Goal: Task Accomplishment & Management: Use online tool/utility

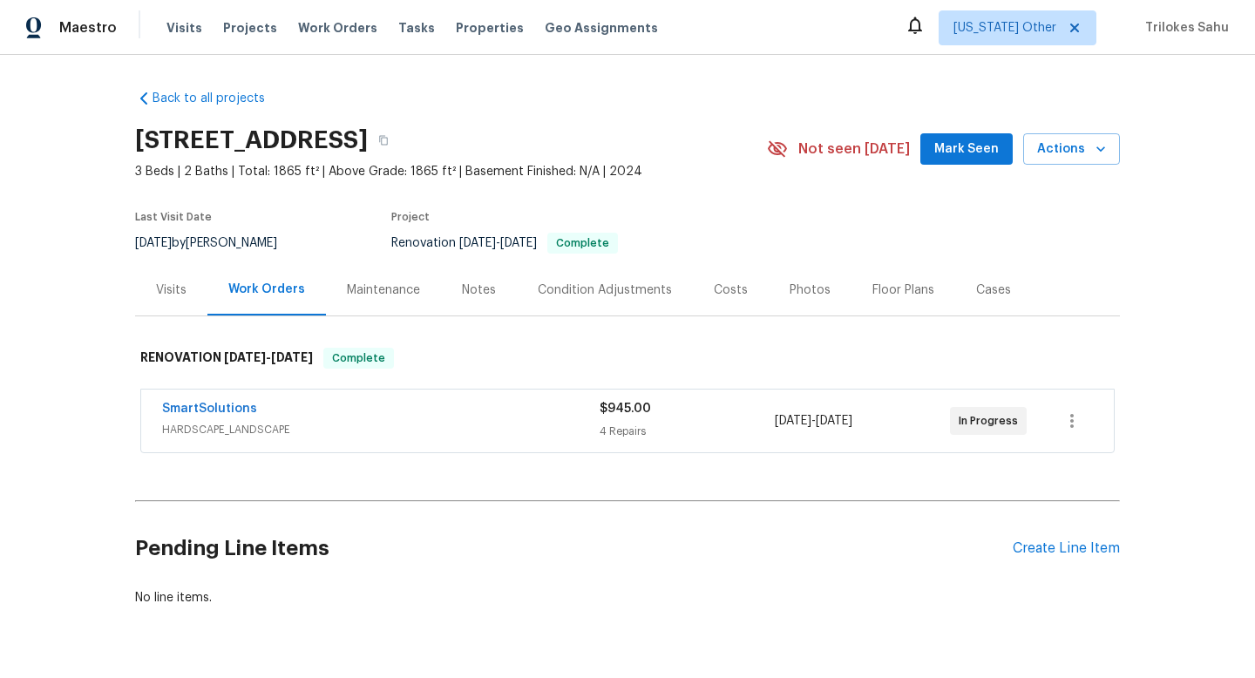
click at [266, 428] on span "HARDSCAPE_LANDSCAPE" at bounding box center [381, 429] width 438 height 17
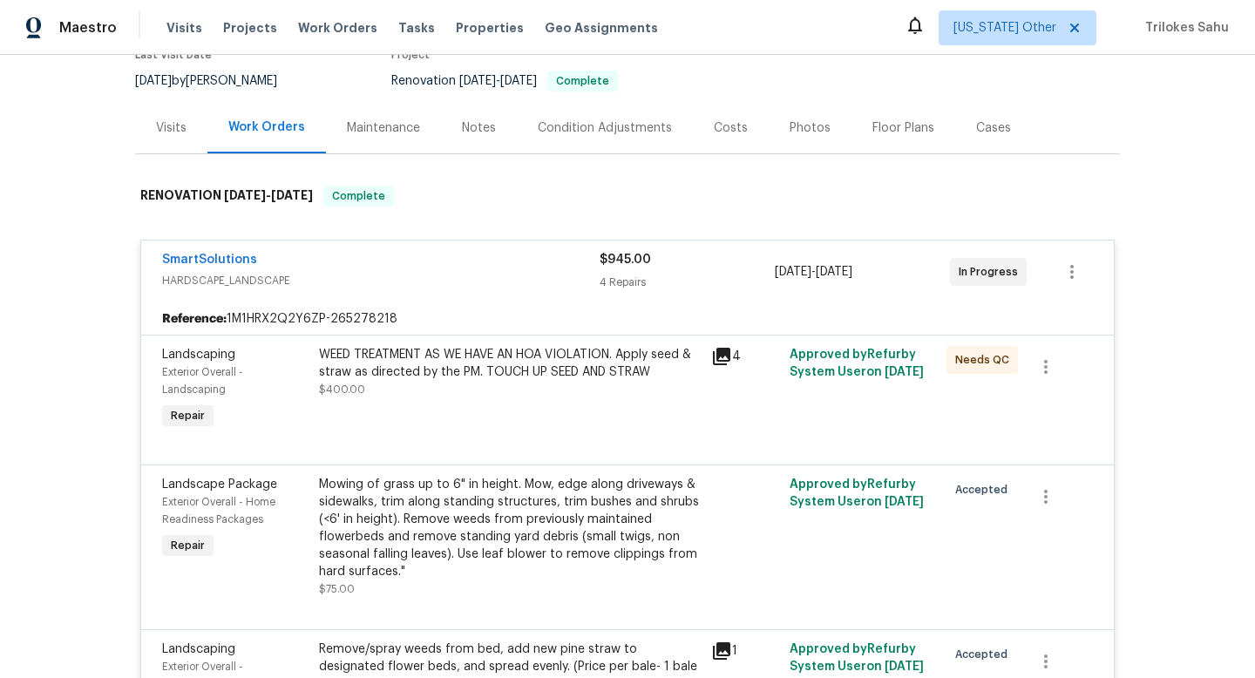
scroll to position [164, 0]
click at [424, 369] on div "WEED TREATMENT AS WE HAVE AN HOA VIOLATION. Apply seed & straw as directed by t…" at bounding box center [510, 361] width 382 height 35
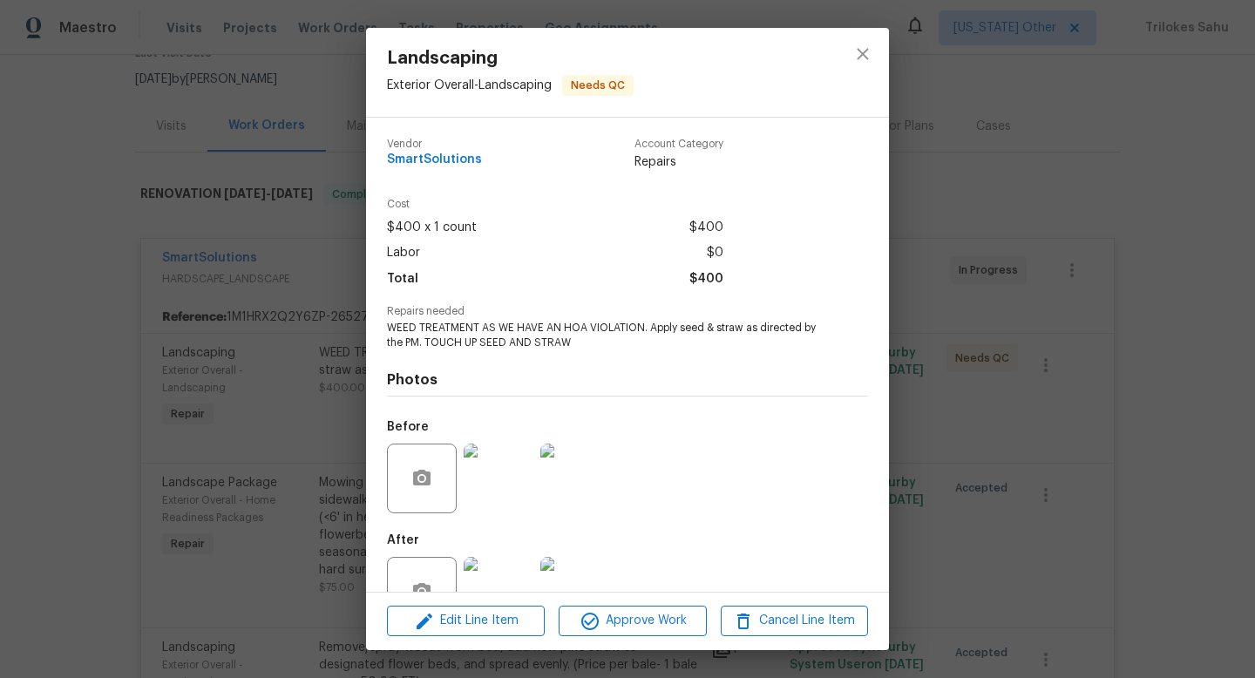
click at [508, 482] on img at bounding box center [499, 479] width 70 height 70
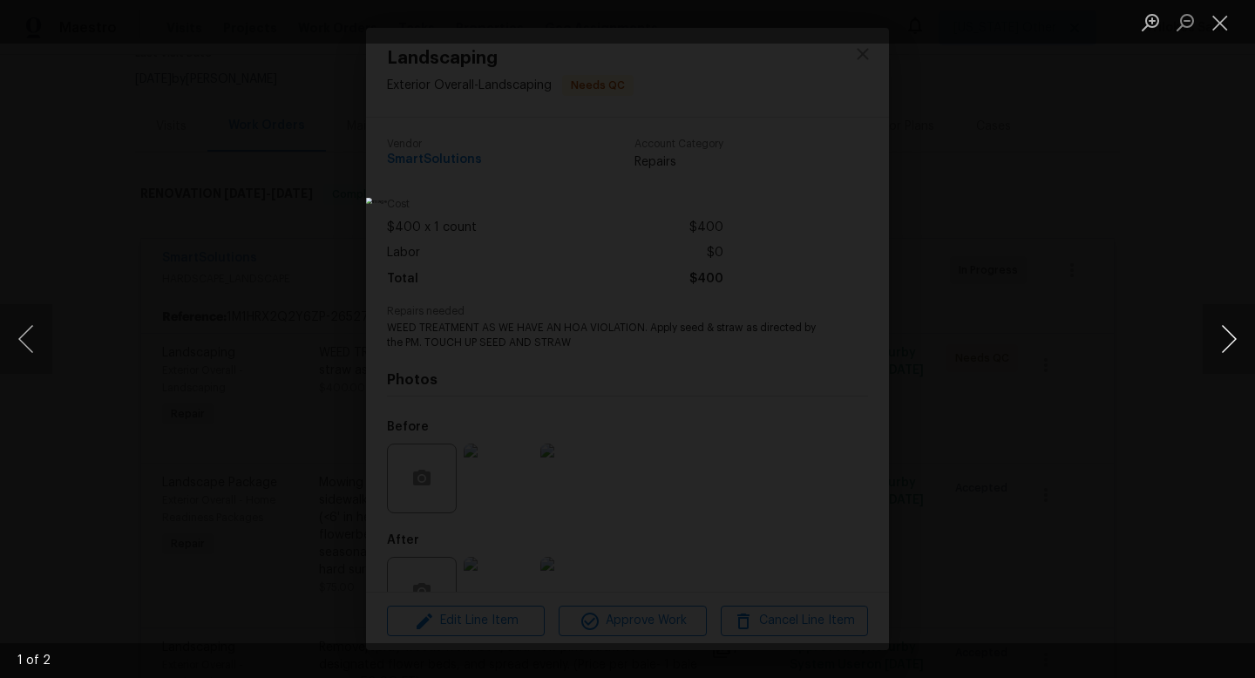
click at [1219, 340] on button "Next image" at bounding box center [1229, 339] width 52 height 70
click at [1226, 34] on button "Close lightbox" at bounding box center [1220, 22] width 35 height 31
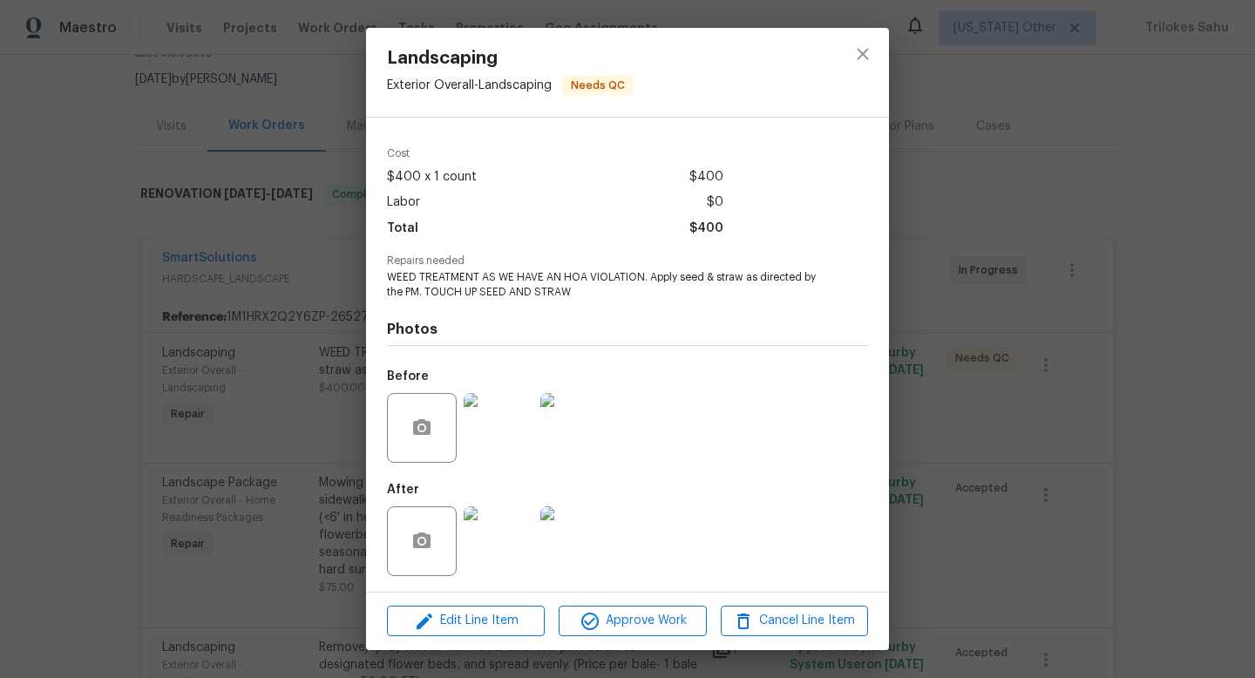
scroll to position [52, 0]
click at [499, 550] on img at bounding box center [499, 540] width 70 height 70
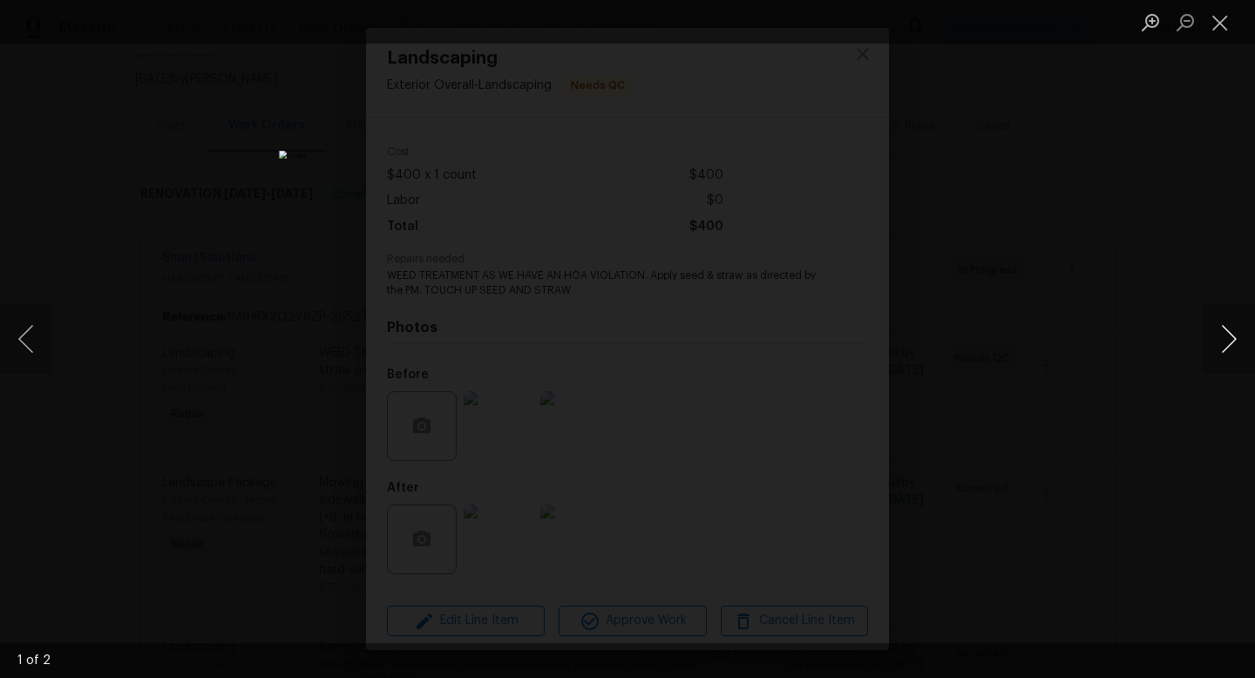
click at [1226, 345] on button "Next image" at bounding box center [1229, 339] width 52 height 70
click at [1221, 27] on button "Close lightbox" at bounding box center [1220, 22] width 35 height 31
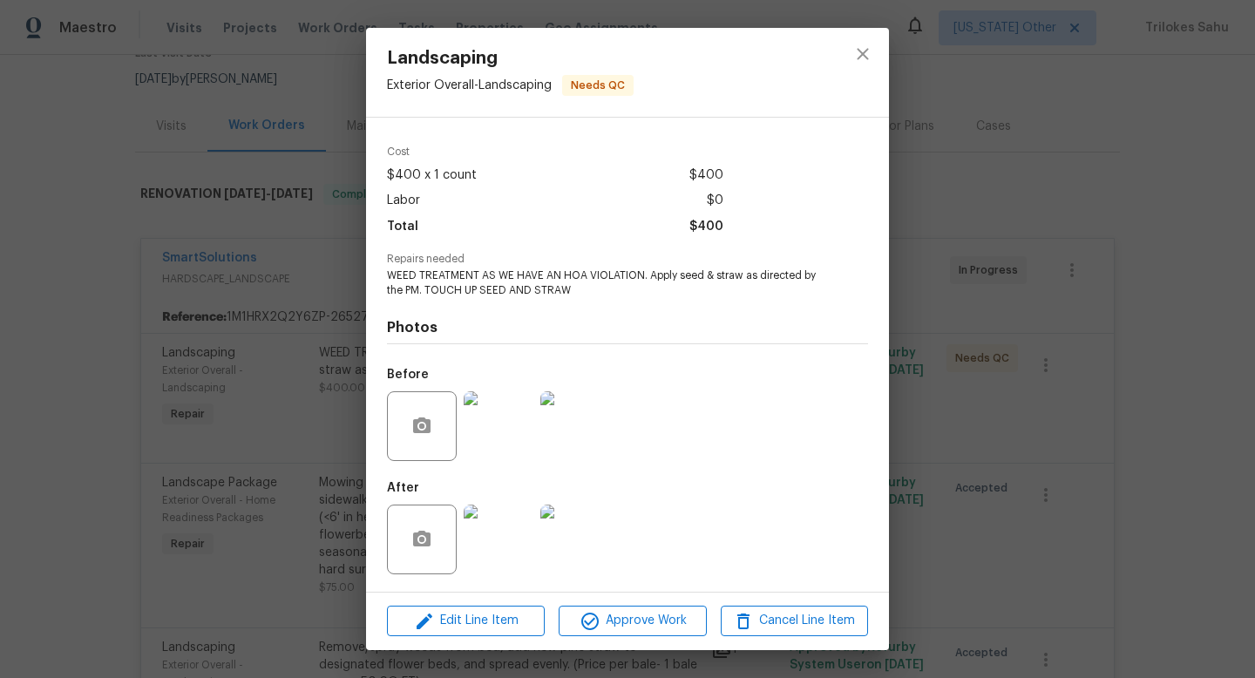
click at [508, 435] on img at bounding box center [499, 426] width 70 height 70
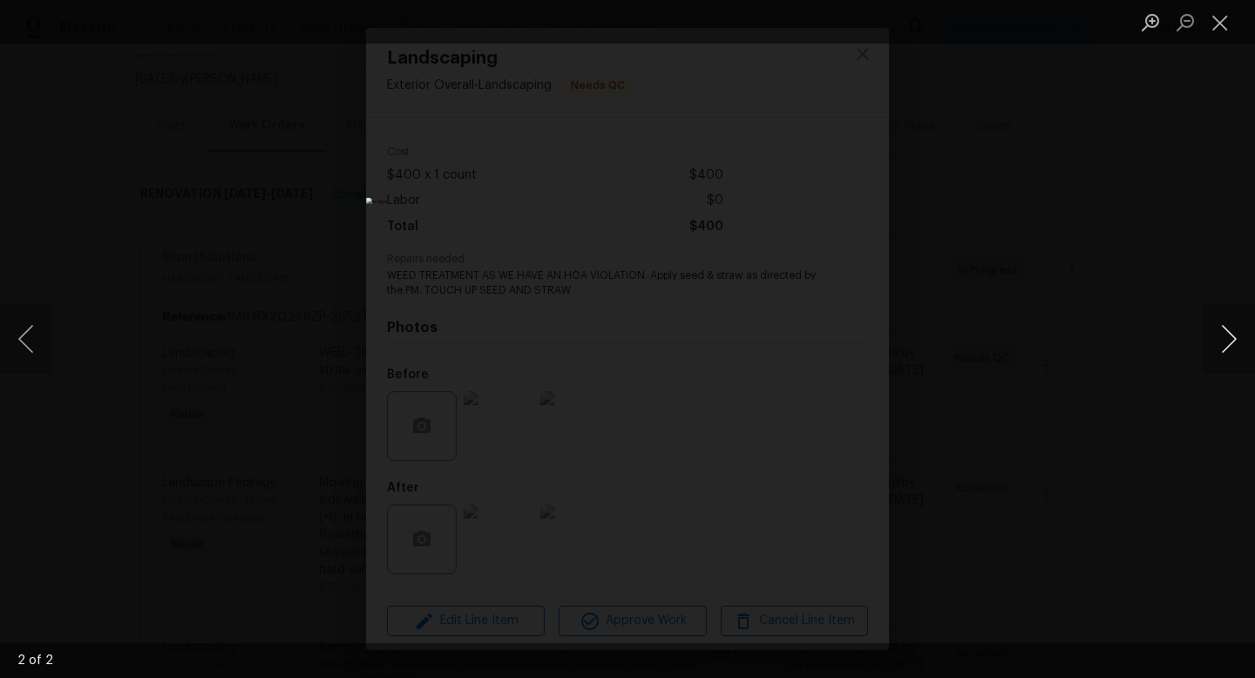
click at [1234, 337] on button "Next image" at bounding box center [1229, 339] width 52 height 70
click at [1212, 25] on button "Close lightbox" at bounding box center [1220, 22] width 35 height 31
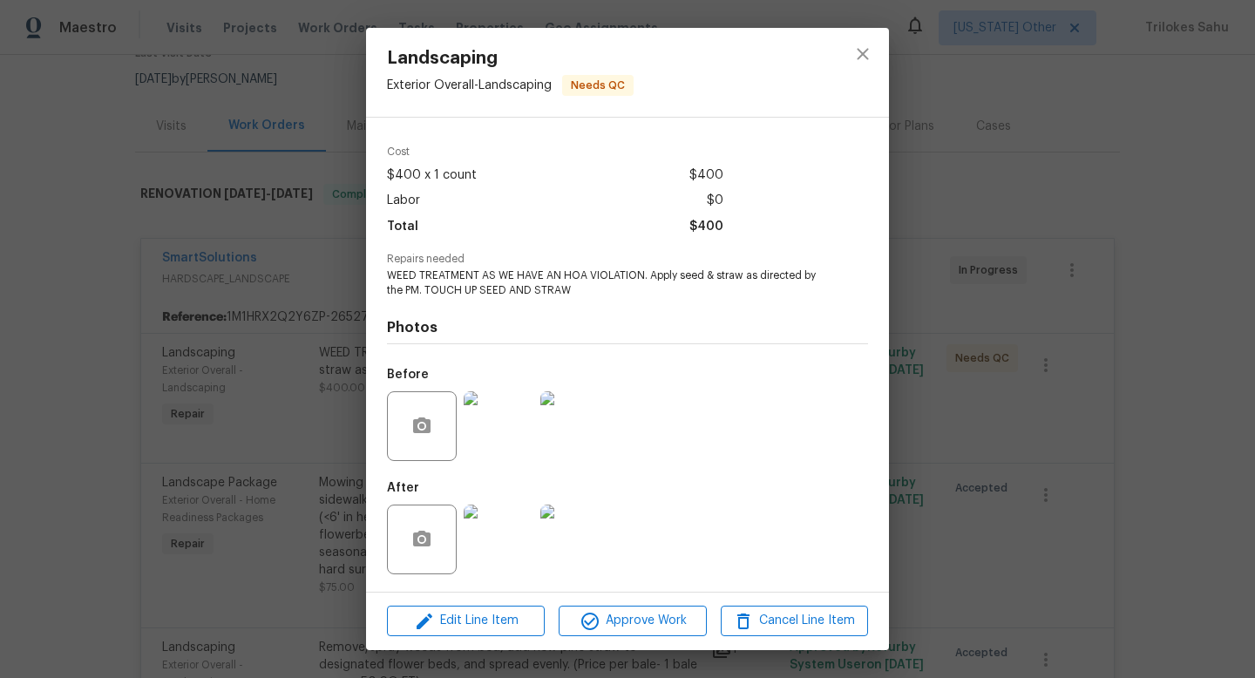
click at [494, 542] on img at bounding box center [499, 540] width 70 height 70
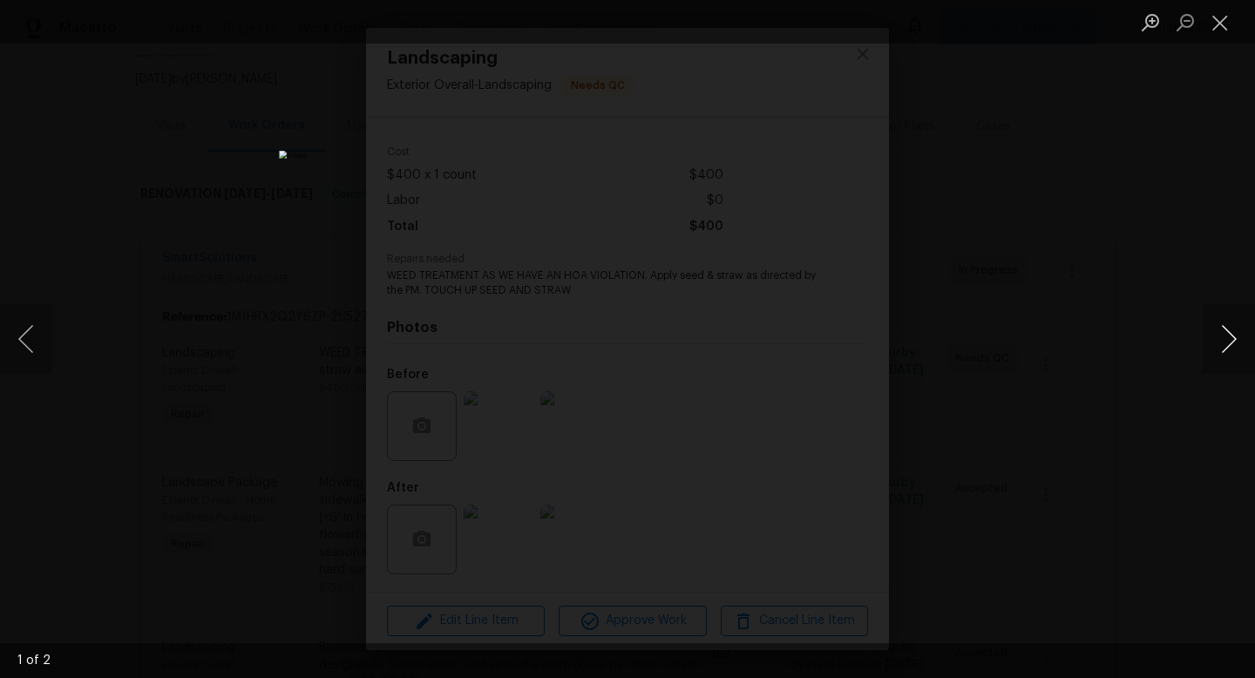
click at [1226, 336] on button "Next image" at bounding box center [1229, 339] width 52 height 70
click at [16, 347] on button "Previous image" at bounding box center [26, 339] width 52 height 70
click at [1236, 353] on button "Next image" at bounding box center [1229, 339] width 52 height 70
click at [1221, 31] on button "Close lightbox" at bounding box center [1220, 22] width 35 height 31
click at [1217, 30] on button "Close lightbox" at bounding box center [1220, 22] width 35 height 31
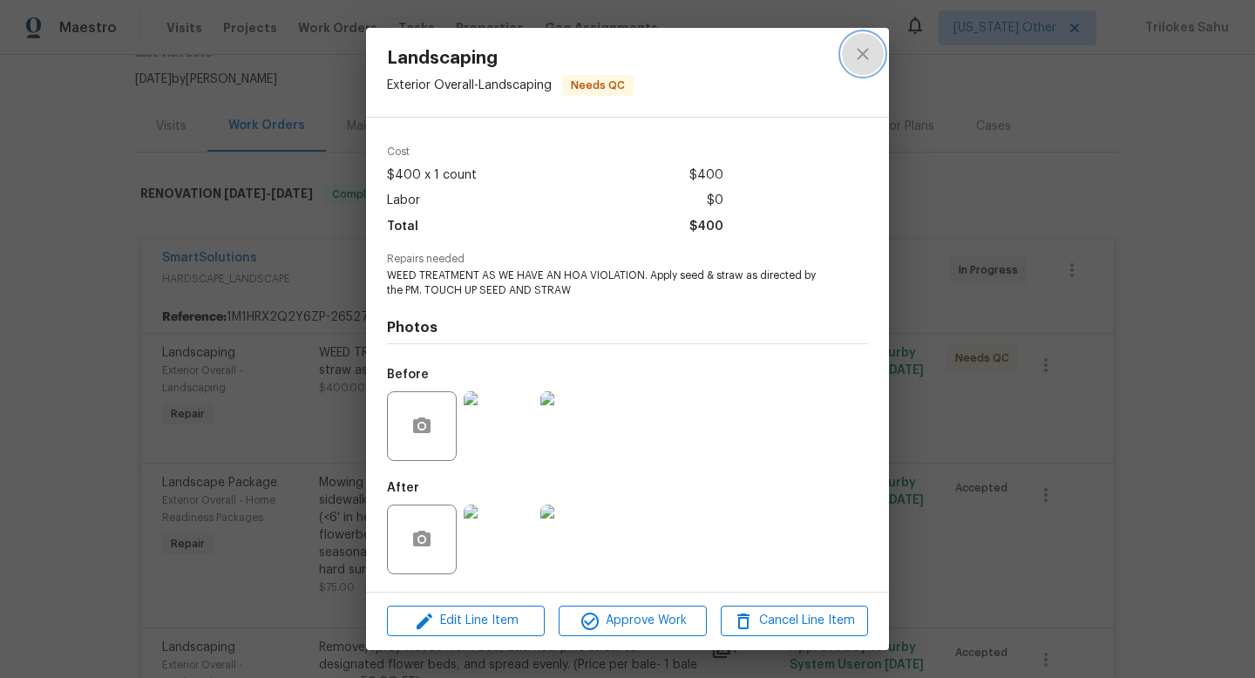
click at [868, 55] on icon "close" at bounding box center [862, 54] width 21 height 21
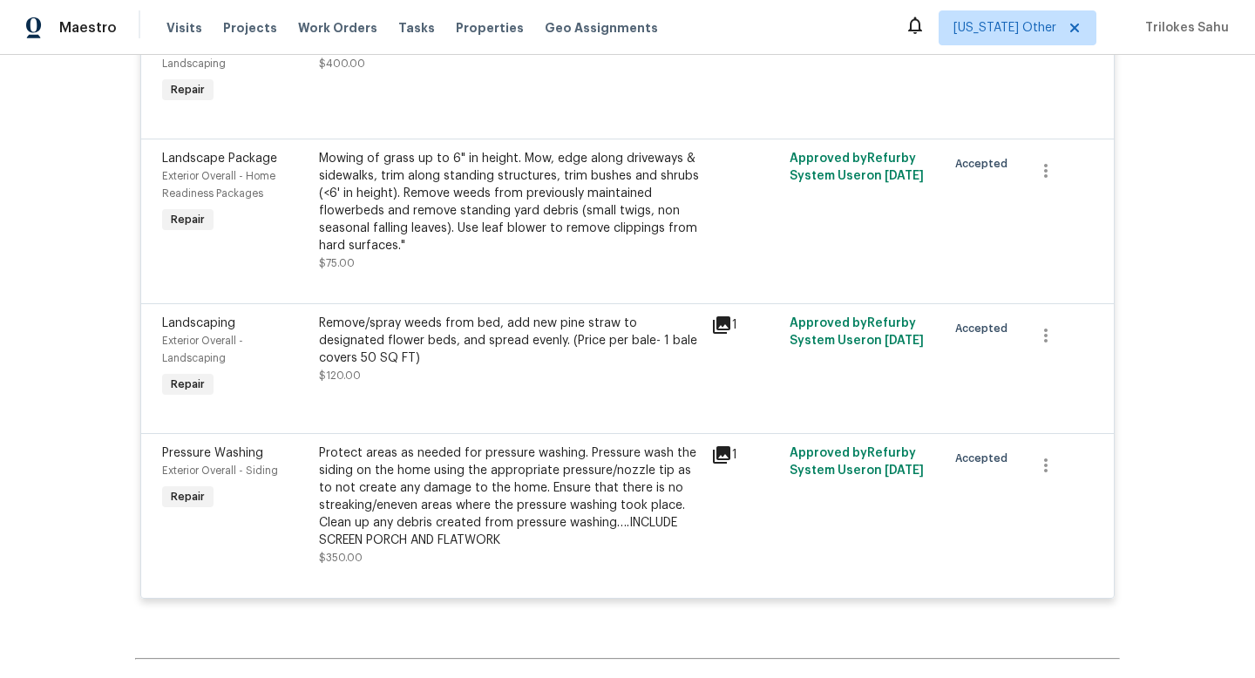
scroll to position [495, 0]
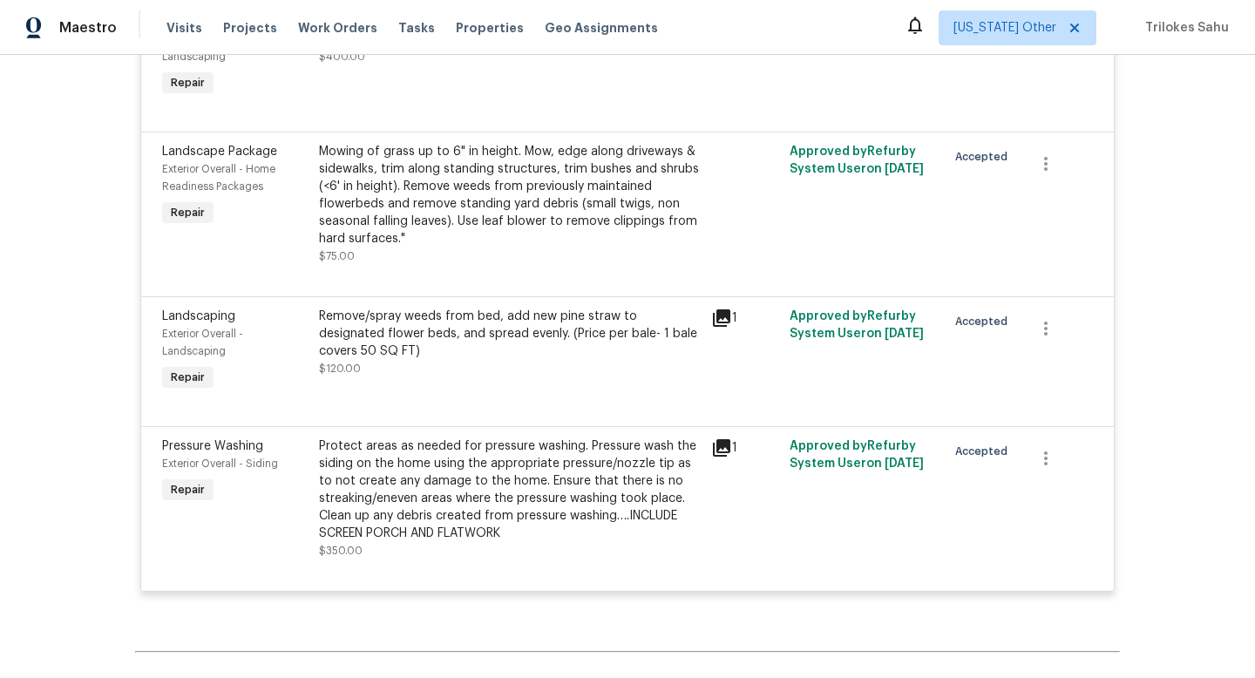
click at [445, 512] on div "Protect areas as needed for pressure washing. Pressure wash the siding on the h…" at bounding box center [510, 490] width 382 height 105
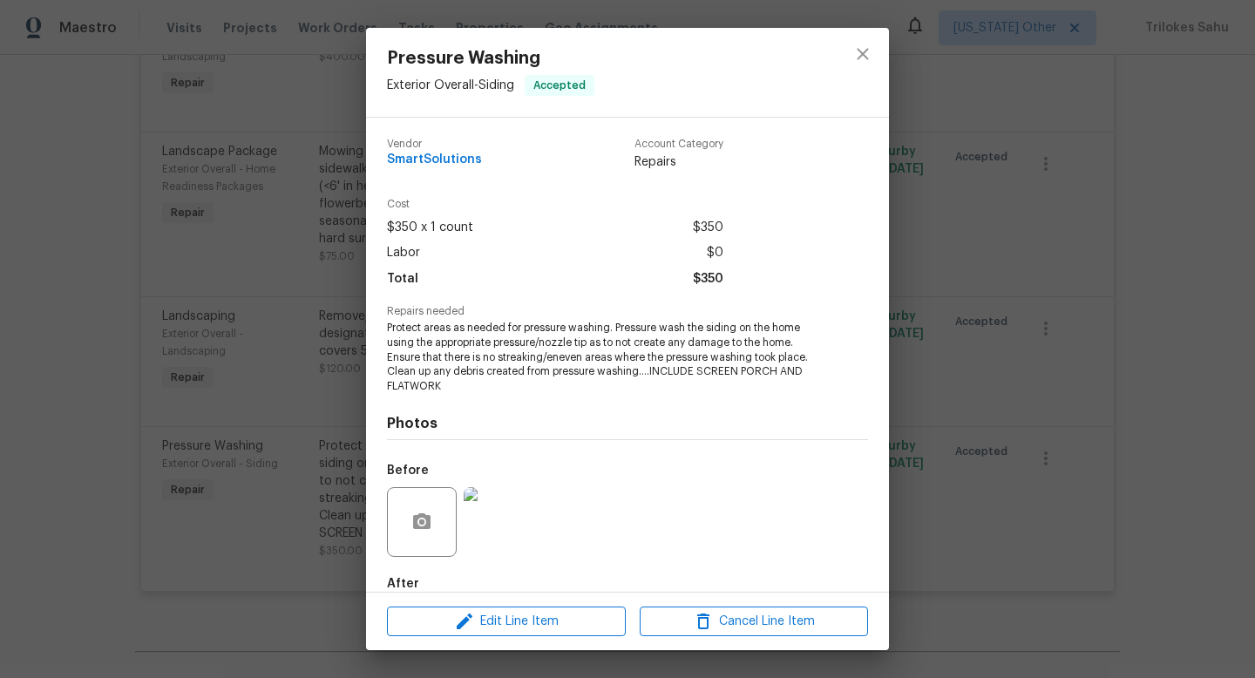
scroll to position [96, 0]
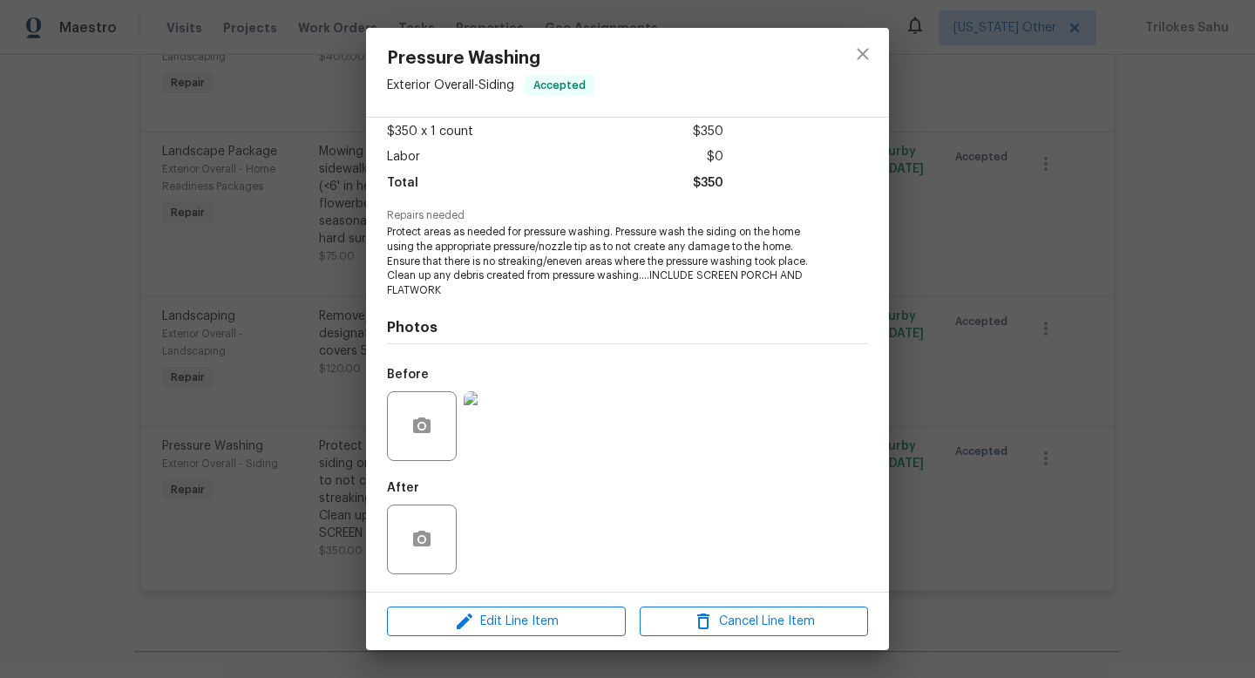
click at [494, 436] on img at bounding box center [499, 426] width 70 height 70
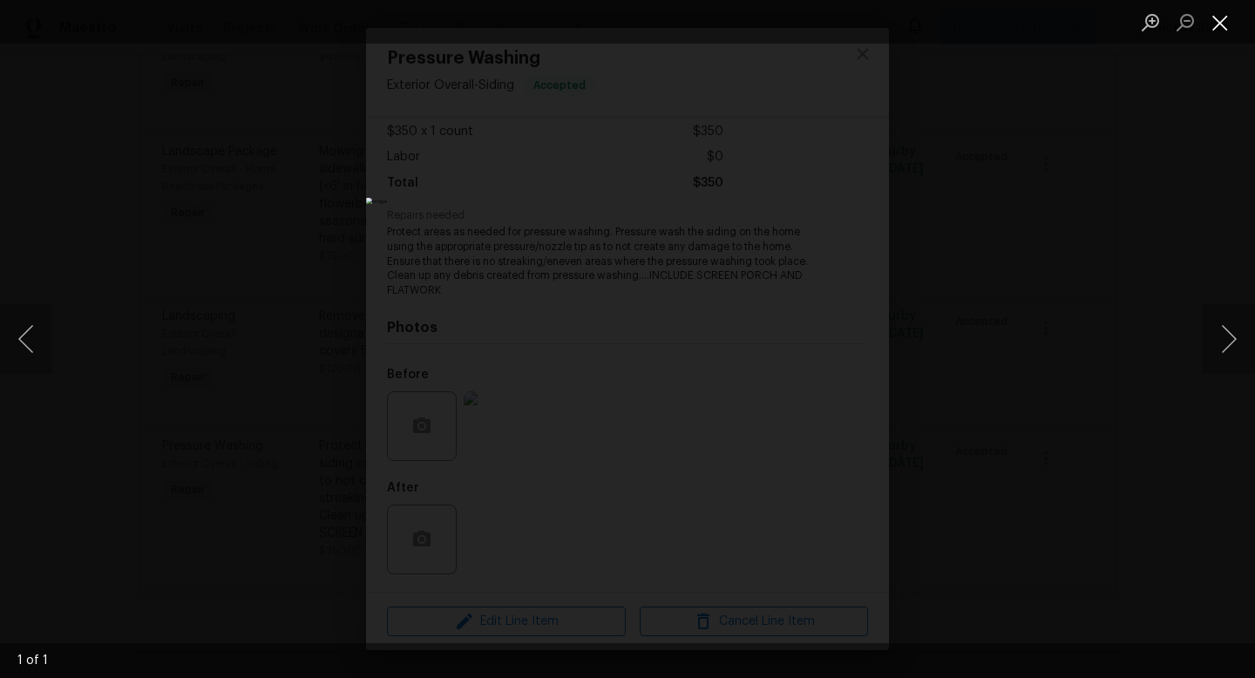
click at [1221, 31] on button "Close lightbox" at bounding box center [1220, 22] width 35 height 31
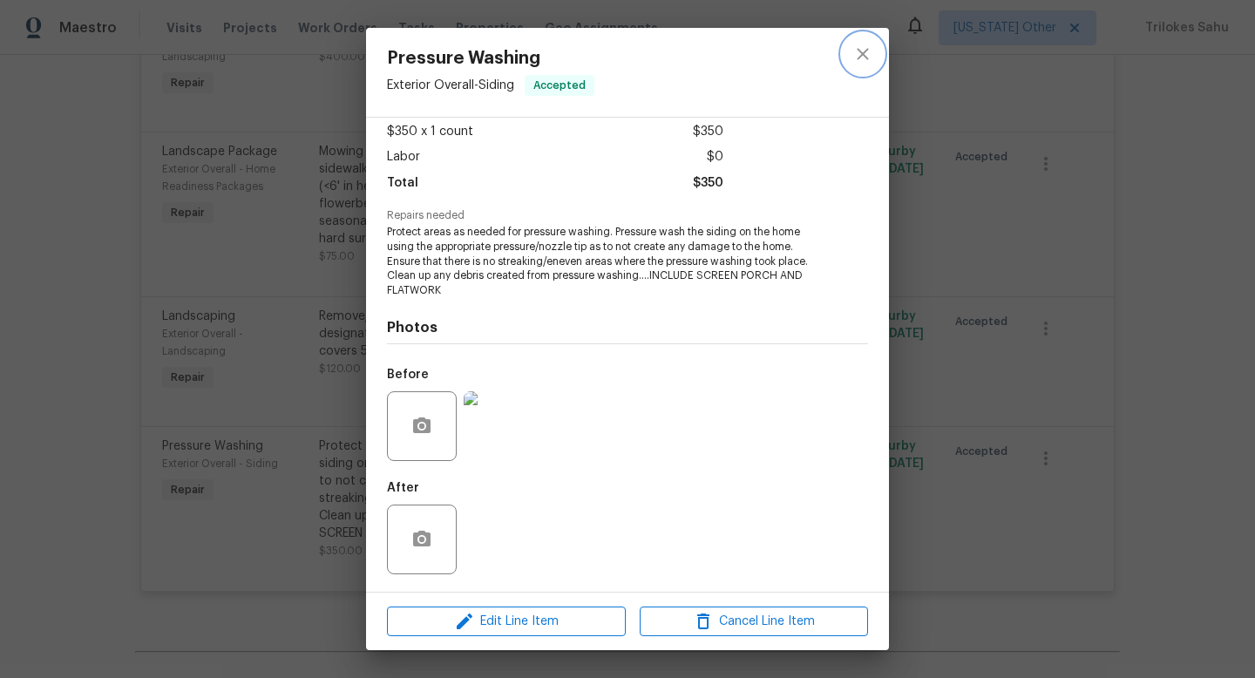
click at [872, 61] on icon "close" at bounding box center [862, 54] width 21 height 21
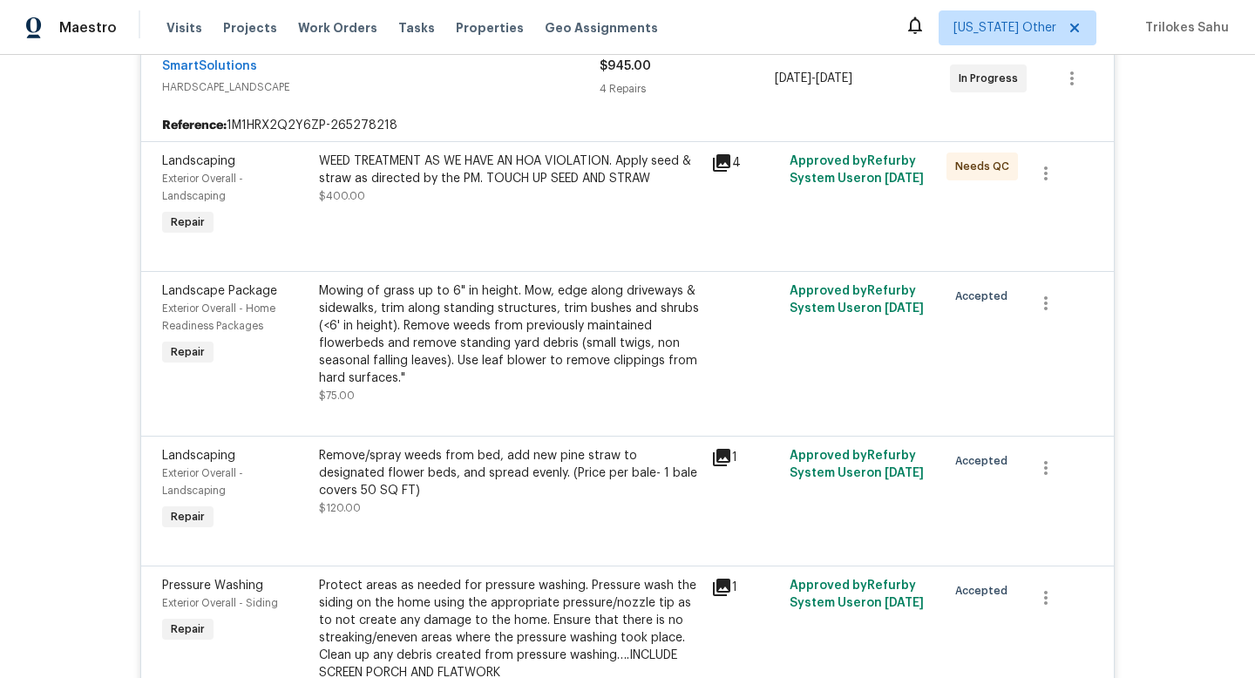
scroll to position [273, 0]
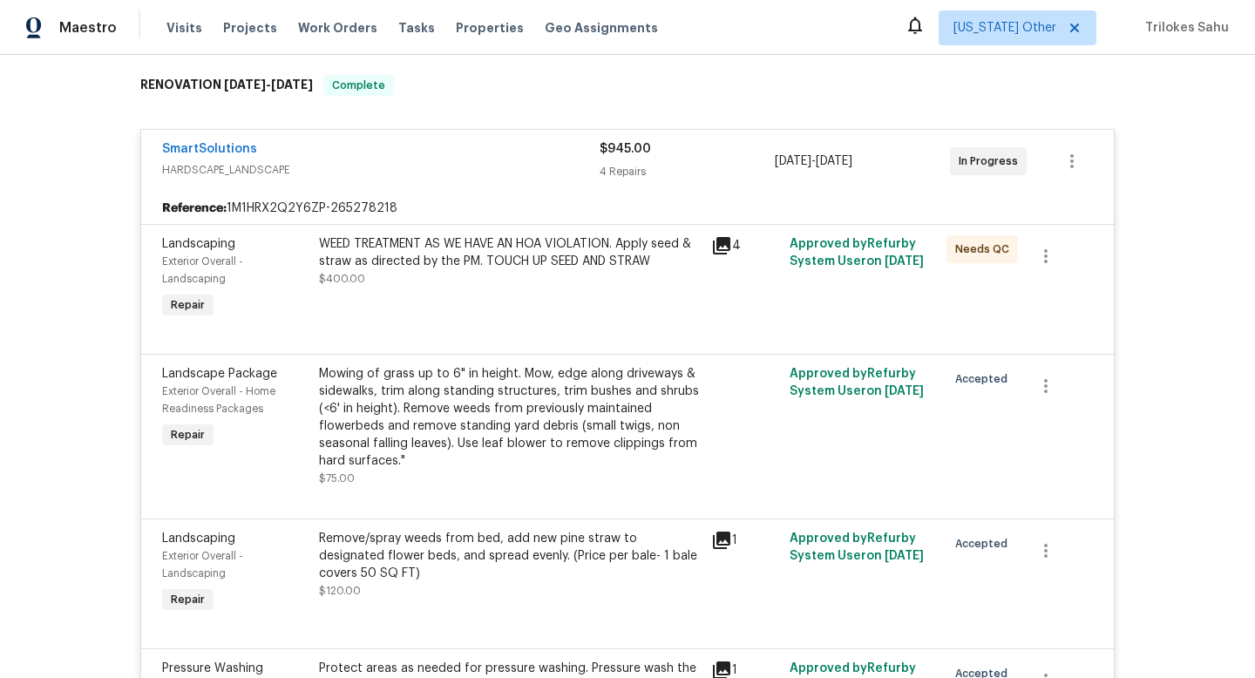
click at [560, 258] on div "WEED TREATMENT AS WE HAVE AN HOA VIOLATION. Apply seed & straw as directed by t…" at bounding box center [510, 252] width 382 height 35
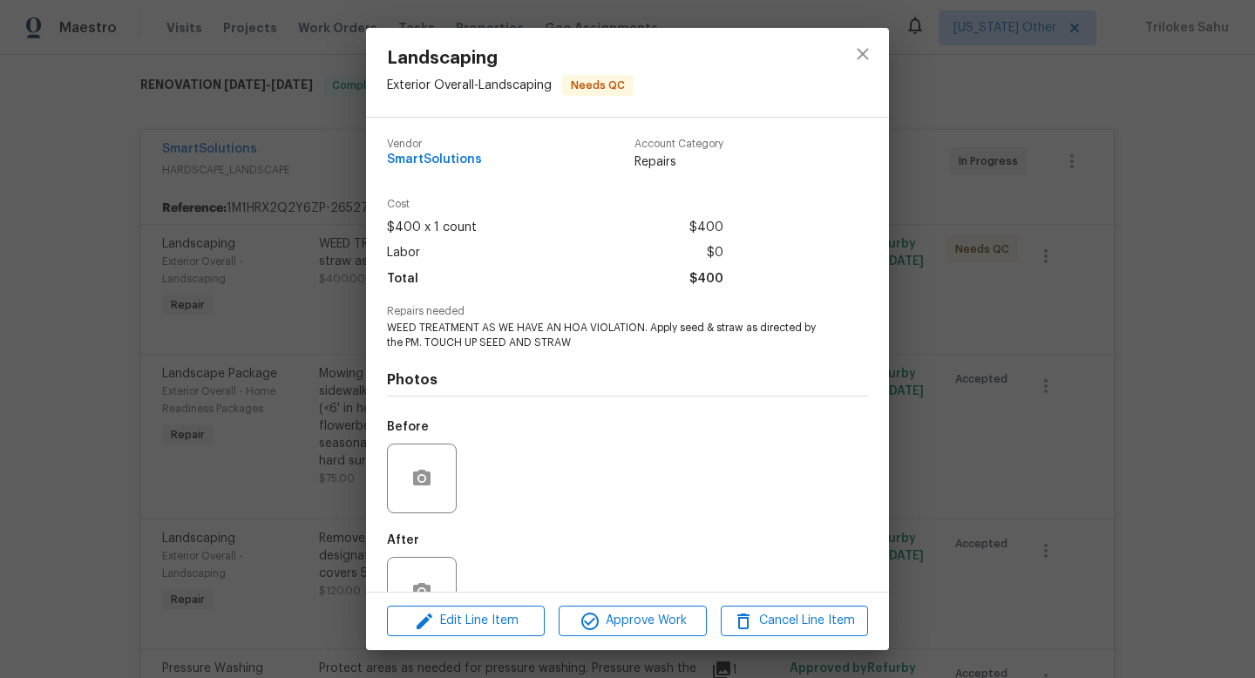
scroll to position [52, 0]
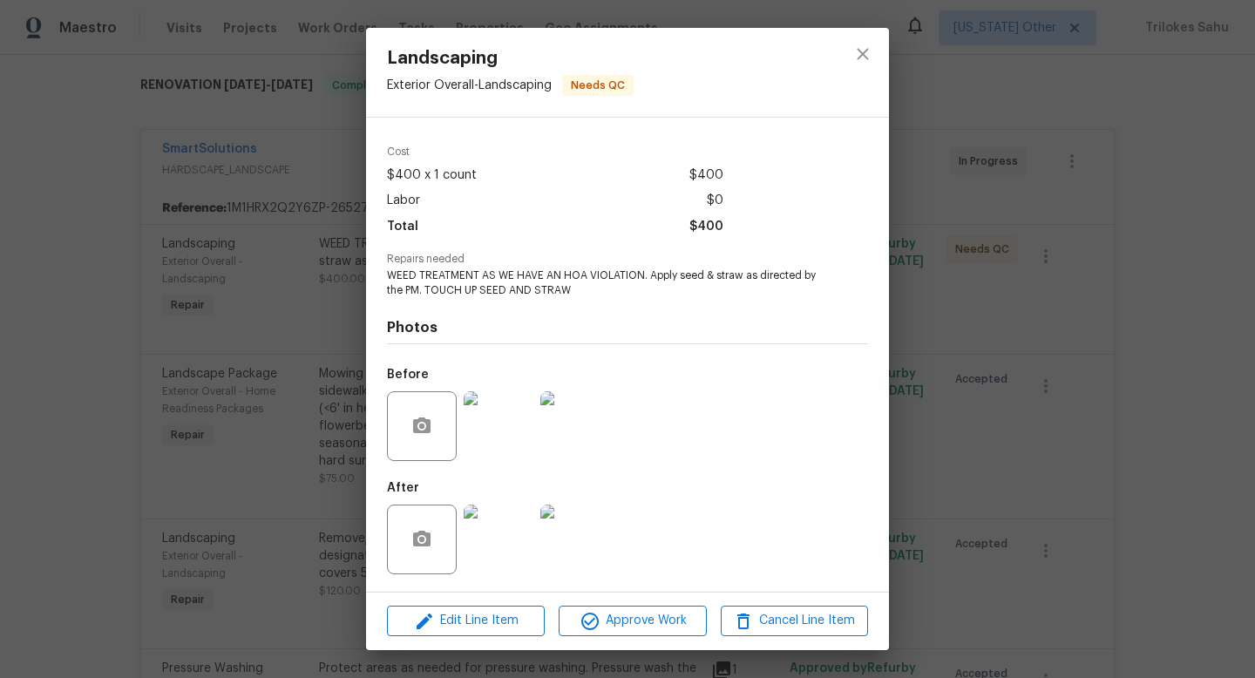
click at [498, 443] on img at bounding box center [499, 426] width 70 height 70
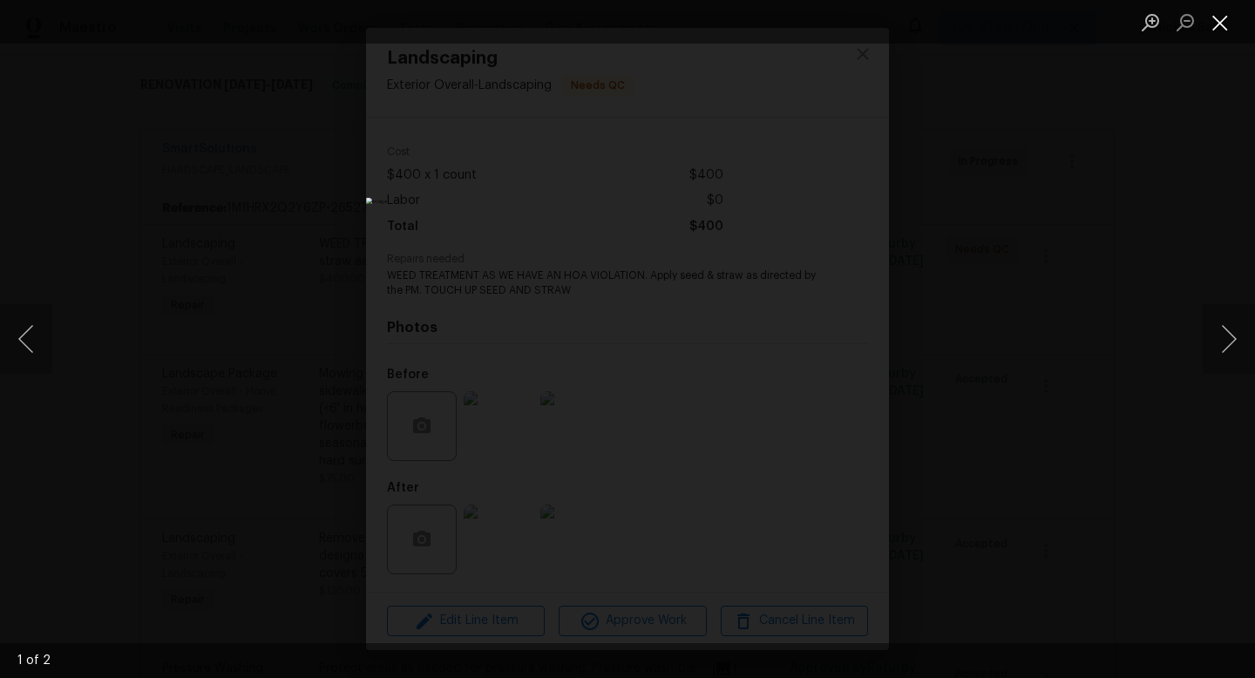
click at [1226, 29] on button "Close lightbox" at bounding box center [1220, 22] width 35 height 31
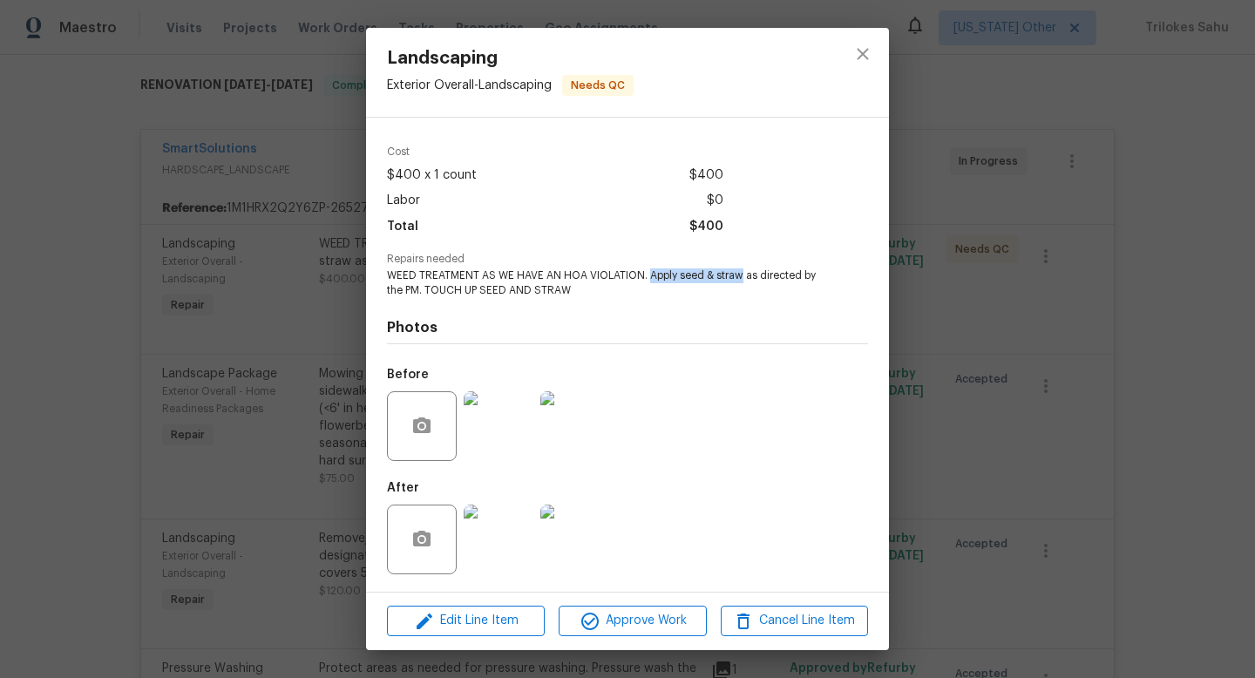
drag, startPoint x: 648, startPoint y: 275, endPoint x: 742, endPoint y: 275, distance: 93.3
click at [742, 275] on span "WEED TREATMENT AS WE HAVE AN HOA VIOLATION. Apply seed & straw as directed by t…" at bounding box center [603, 283] width 433 height 30
copy span "Apply seed & straw"
click at [498, 436] on img at bounding box center [499, 426] width 70 height 70
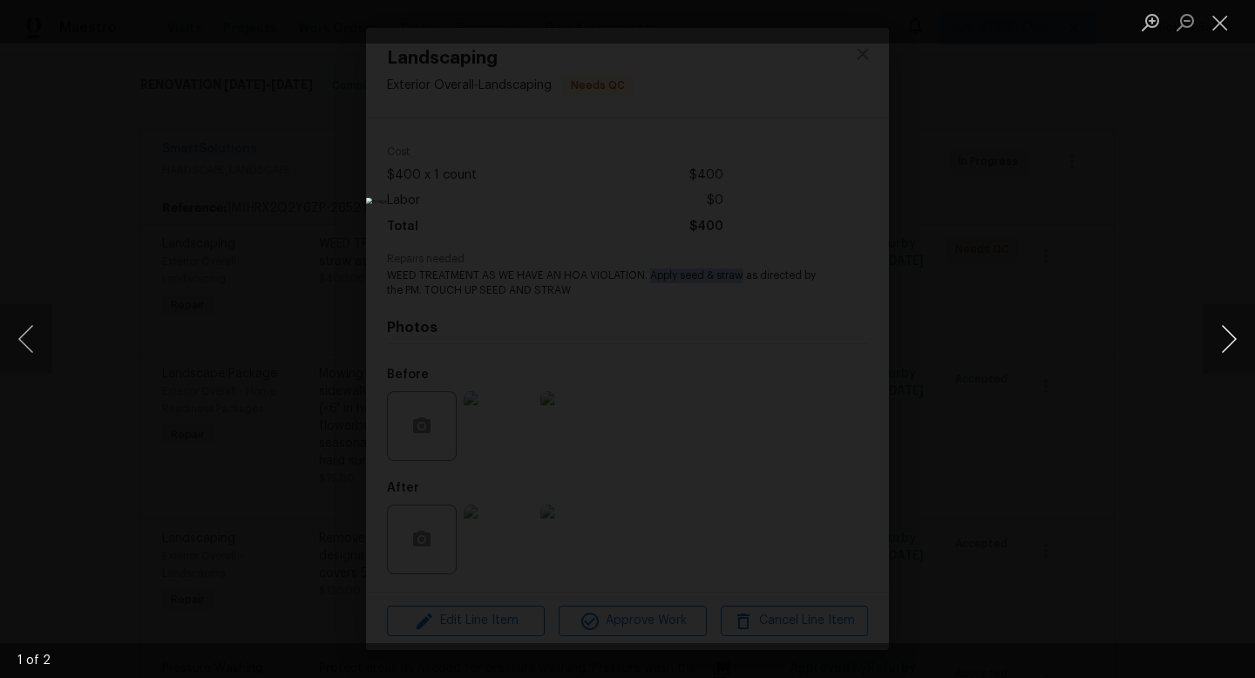
click at [1232, 333] on button "Next image" at bounding box center [1229, 339] width 52 height 70
click at [1226, 19] on button "Close lightbox" at bounding box center [1220, 22] width 35 height 31
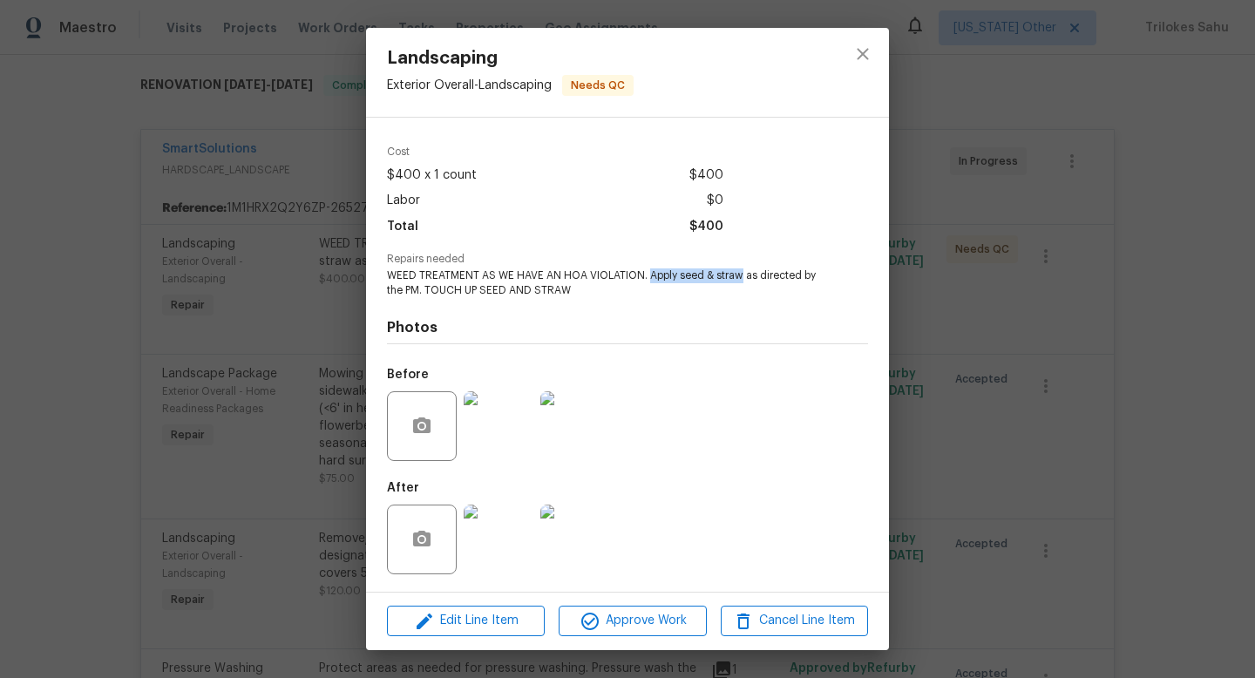
click at [513, 528] on img at bounding box center [499, 540] width 70 height 70
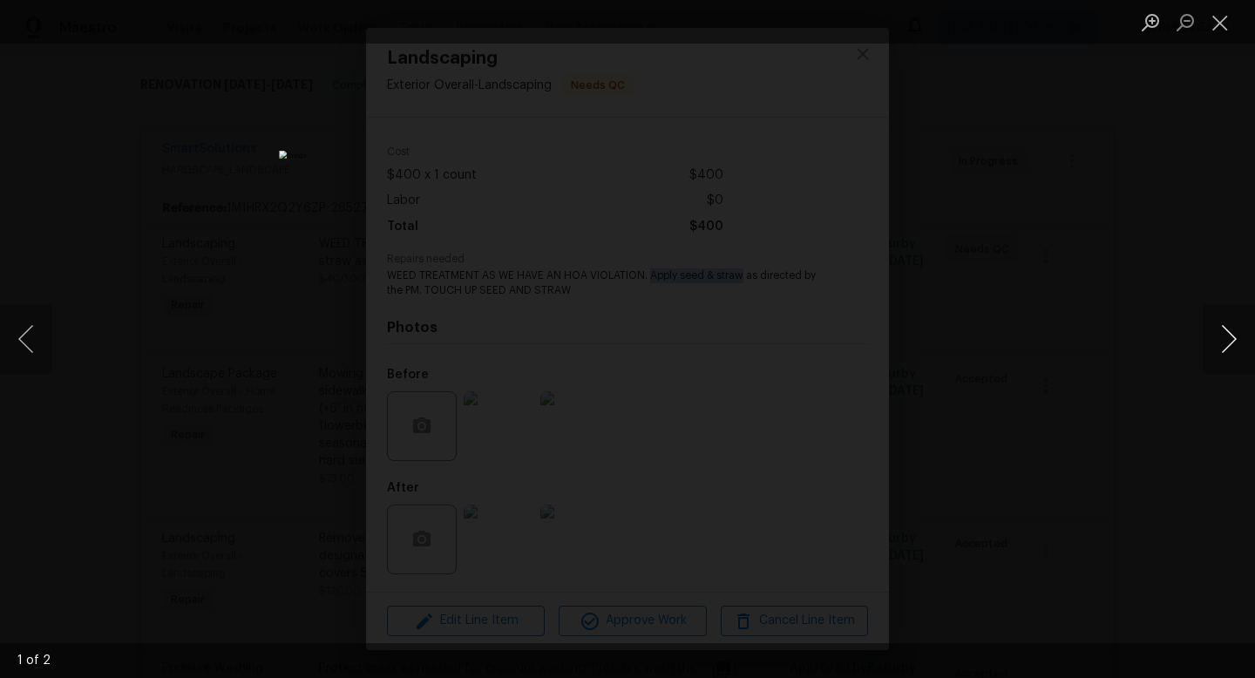
click at [1232, 338] on button "Next image" at bounding box center [1229, 339] width 52 height 70
click at [1218, 25] on button "Close lightbox" at bounding box center [1220, 22] width 35 height 31
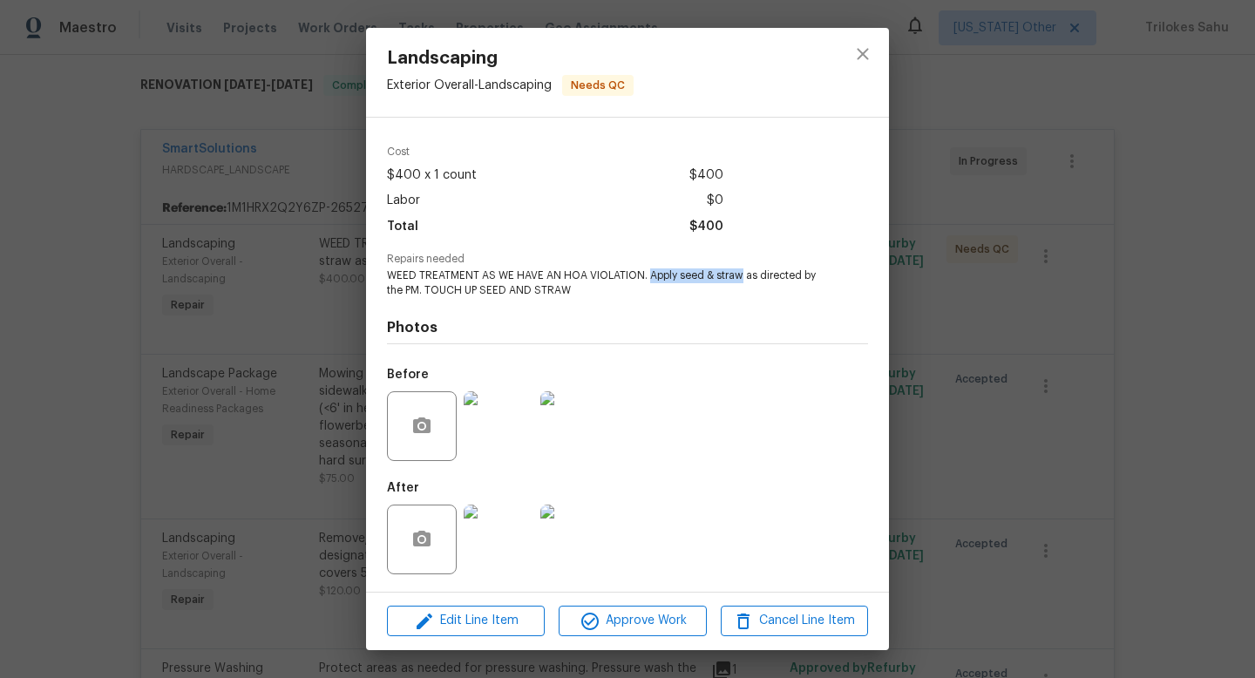
click at [500, 429] on img at bounding box center [499, 426] width 70 height 70
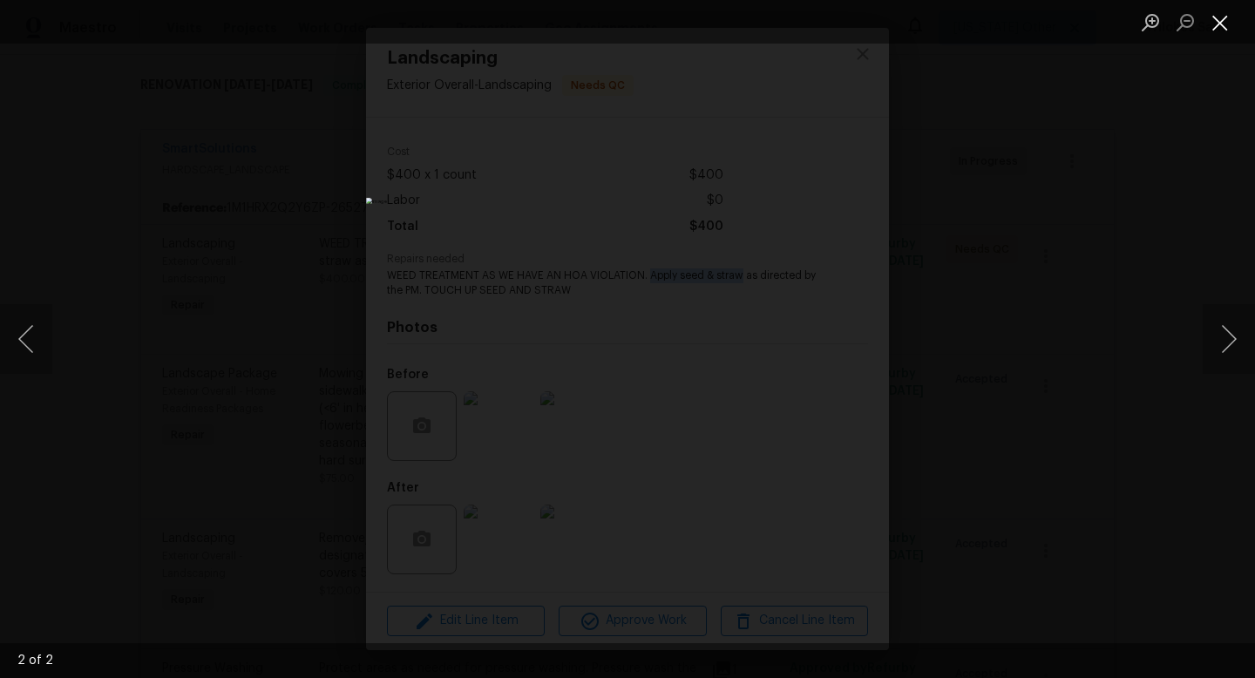
click at [1223, 30] on button "Close lightbox" at bounding box center [1220, 22] width 35 height 31
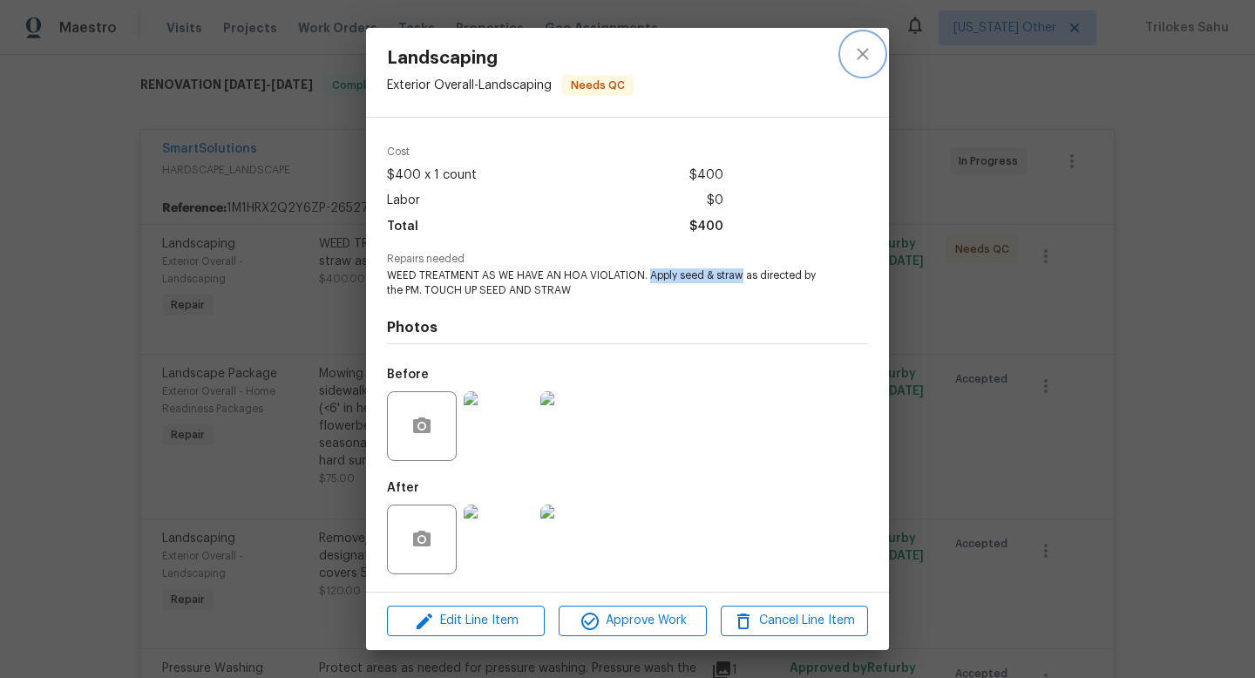
click at [868, 50] on icon "close" at bounding box center [862, 54] width 21 height 21
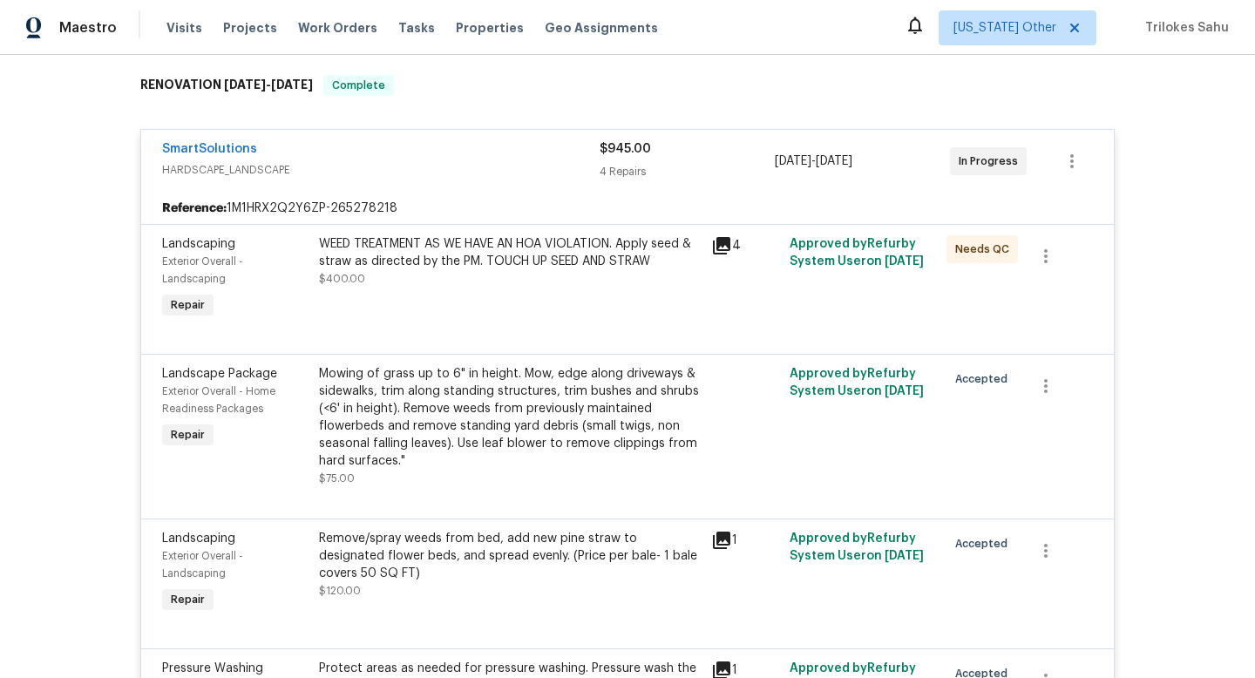
click at [412, 255] on div "WEED TREATMENT AS WE HAVE AN HOA VIOLATION. Apply seed & straw as directed by t…" at bounding box center [510, 252] width 382 height 35
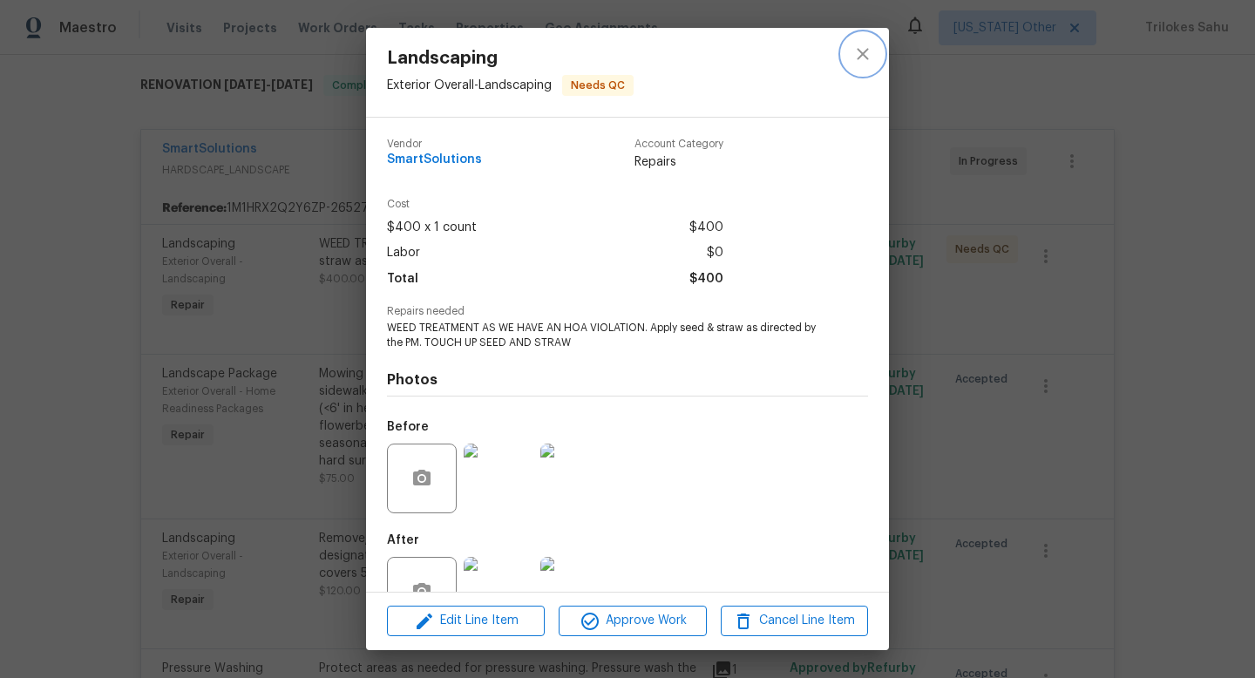
click at [862, 49] on icon "close" at bounding box center [862, 54] width 21 height 21
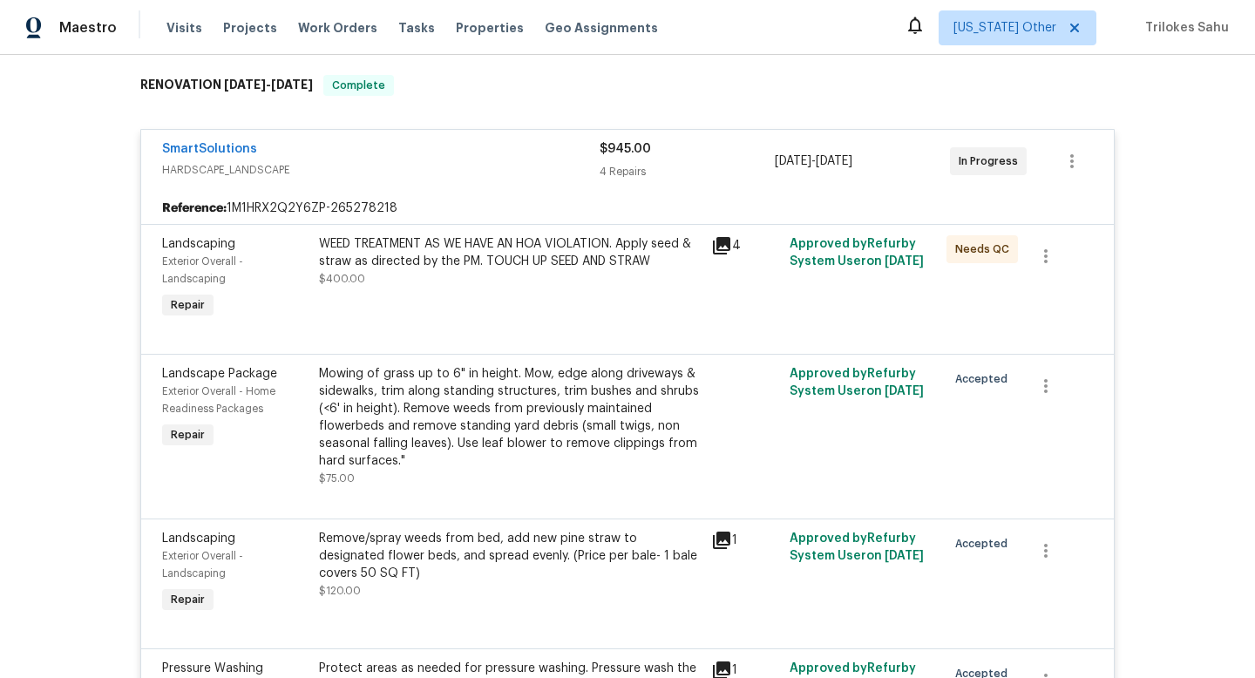
click at [436, 241] on div "WEED TREATMENT AS WE HAVE AN HOA VIOLATION. Apply seed & straw as directed by t…" at bounding box center [510, 252] width 382 height 35
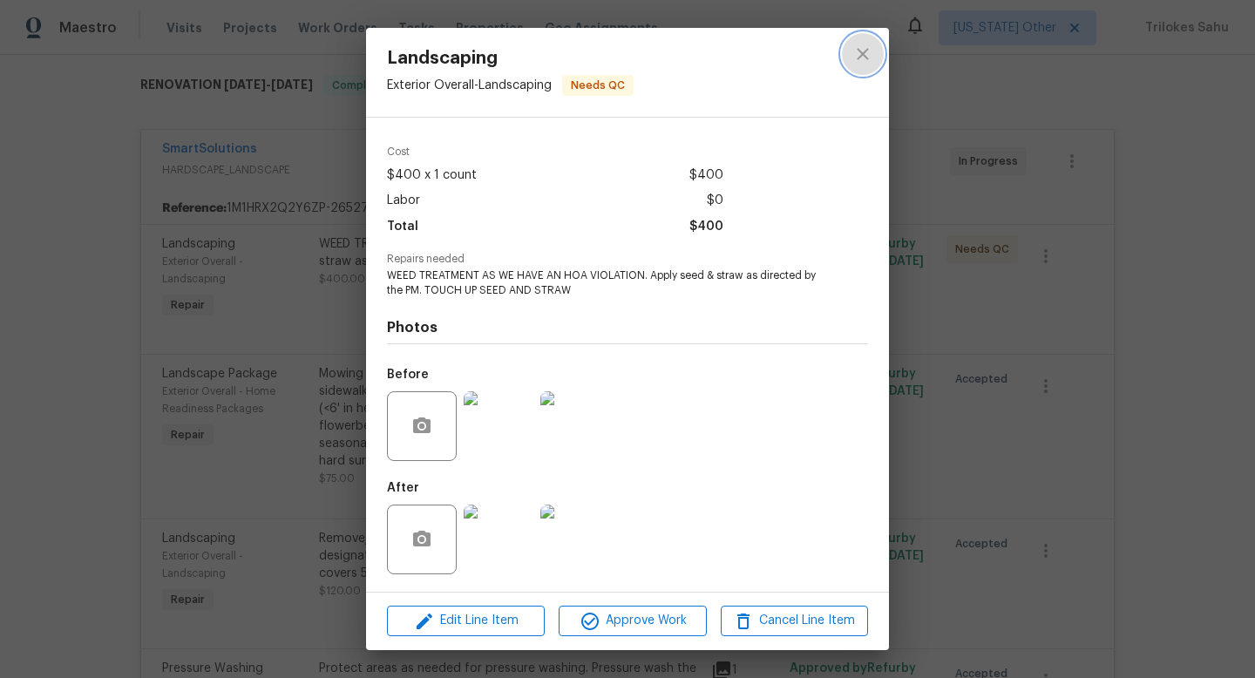
click at [870, 62] on icon "close" at bounding box center [862, 54] width 21 height 21
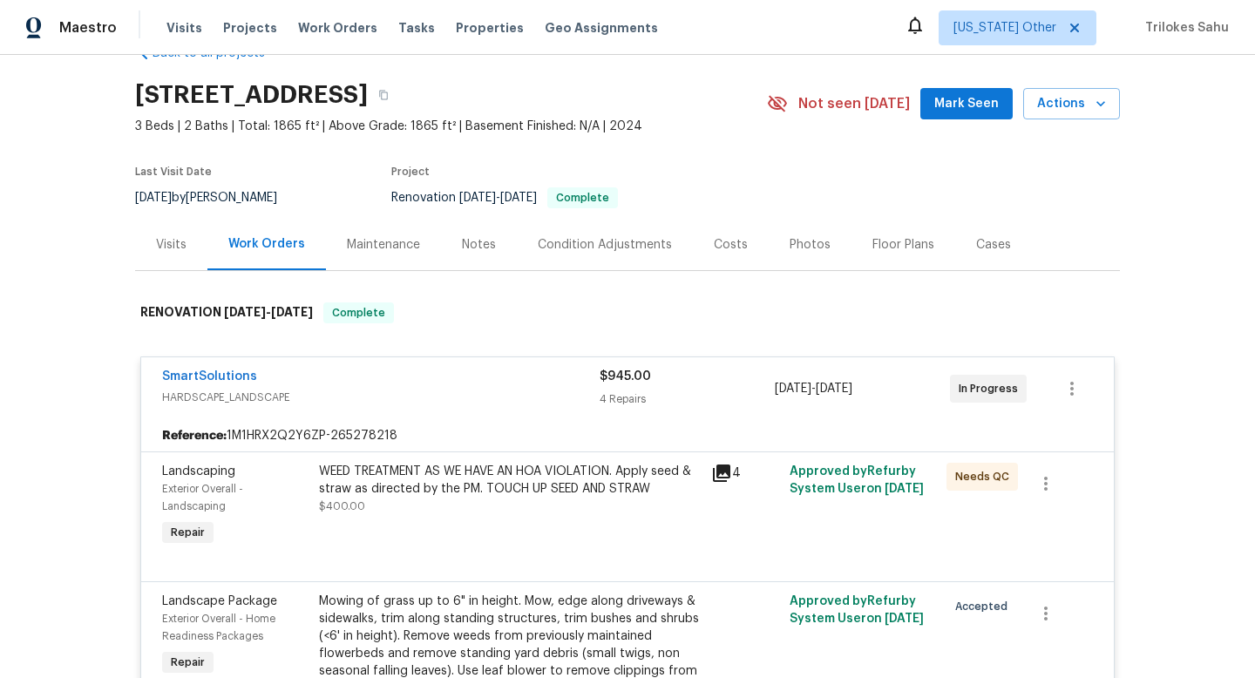
scroll to position [40, 0]
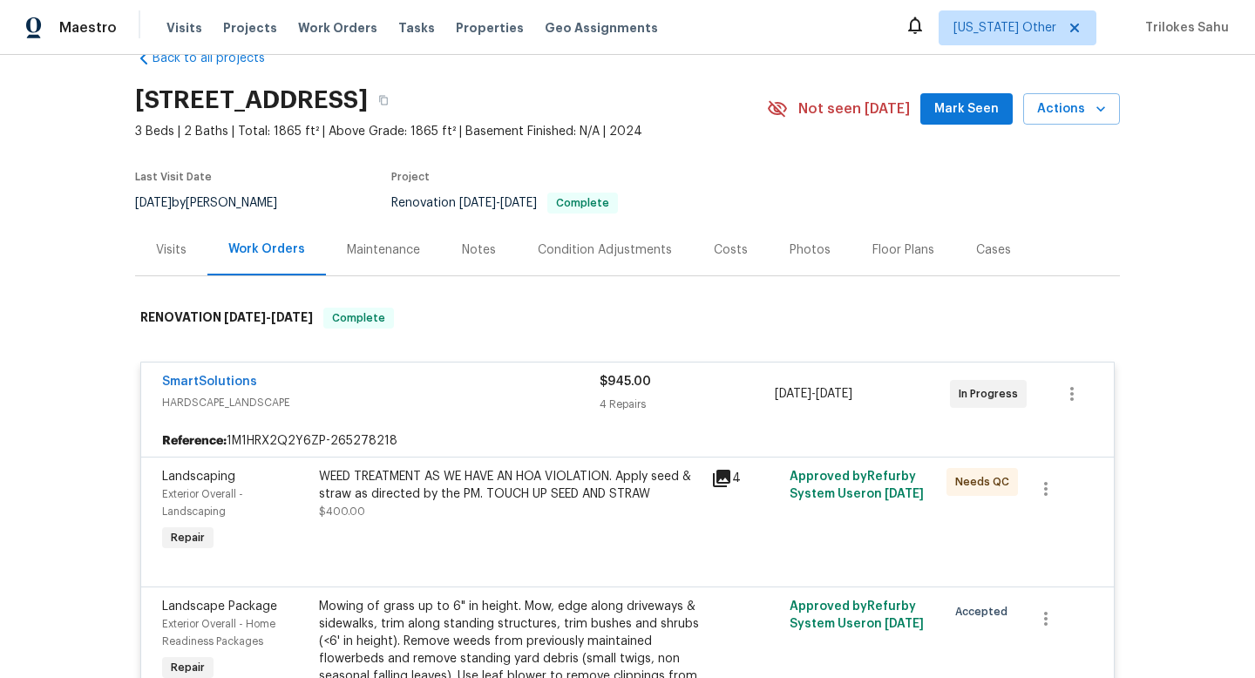
click at [188, 254] on div "Visits" at bounding box center [171, 249] width 72 height 51
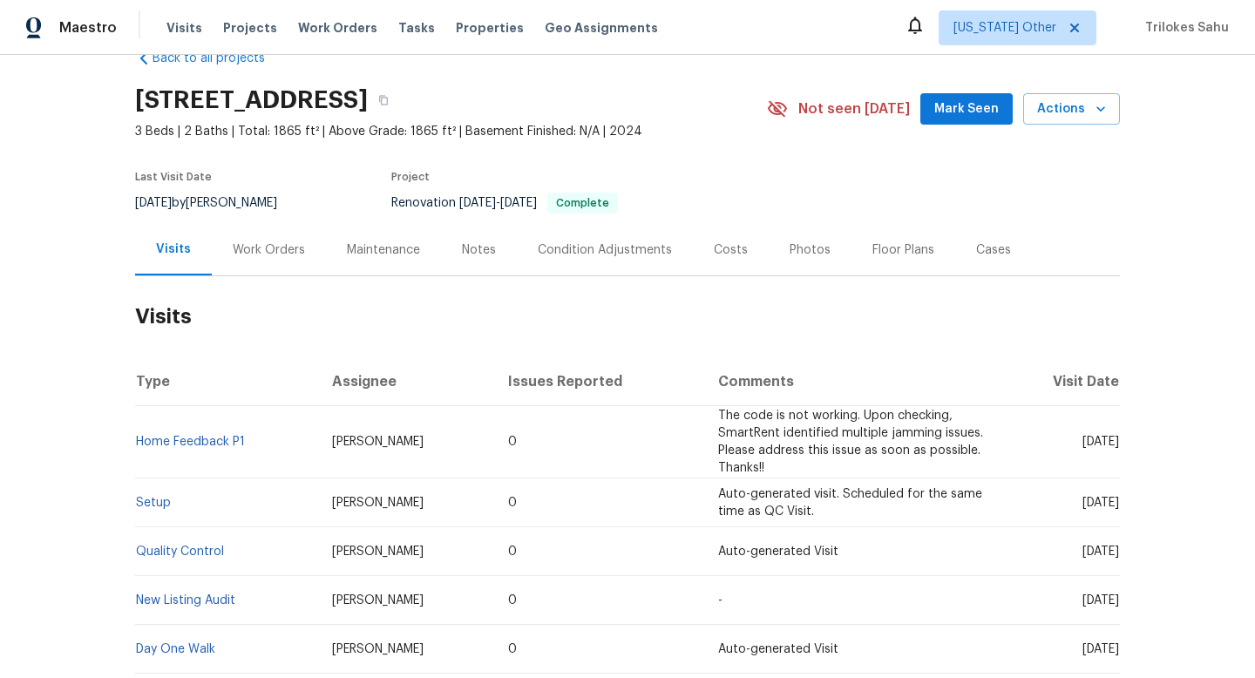
drag, startPoint x: 316, startPoint y: 444, endPoint x: 419, endPoint y: 445, distance: 103.7
click at [419, 445] on td "Matthew Barnhart" at bounding box center [406, 442] width 177 height 72
copy span "Matthew Barnhart"
click at [278, 239] on div "Work Orders" at bounding box center [269, 249] width 114 height 51
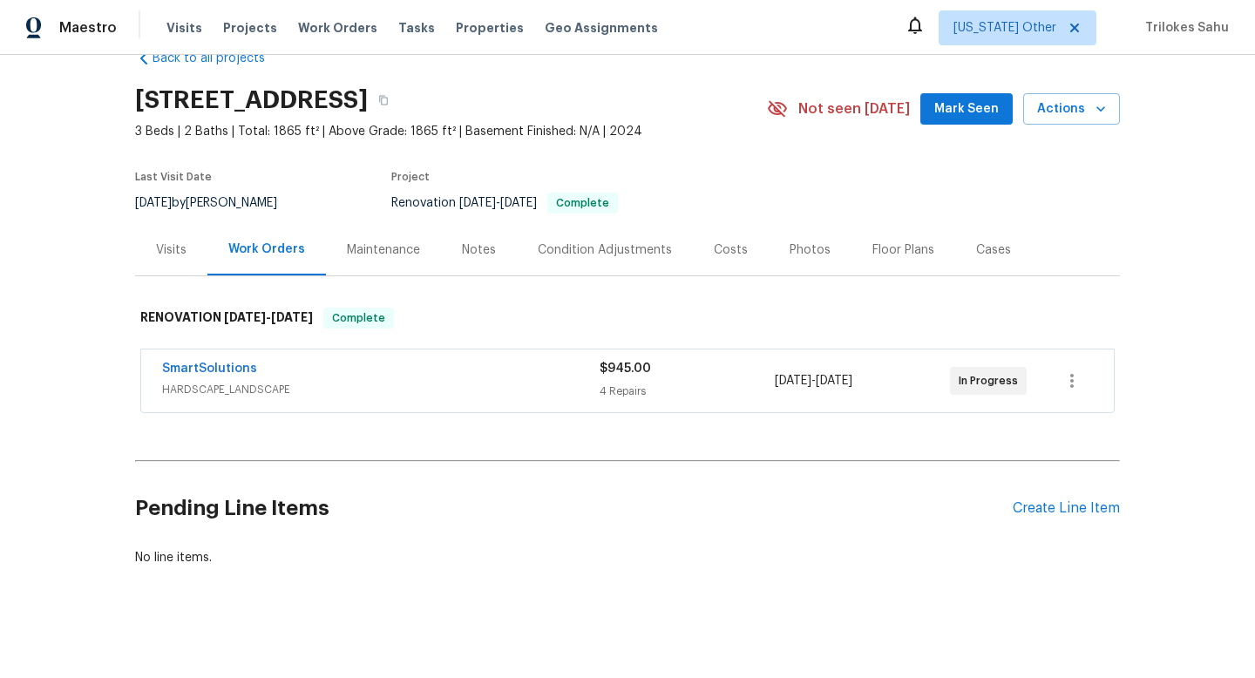
scroll to position [47, 0]
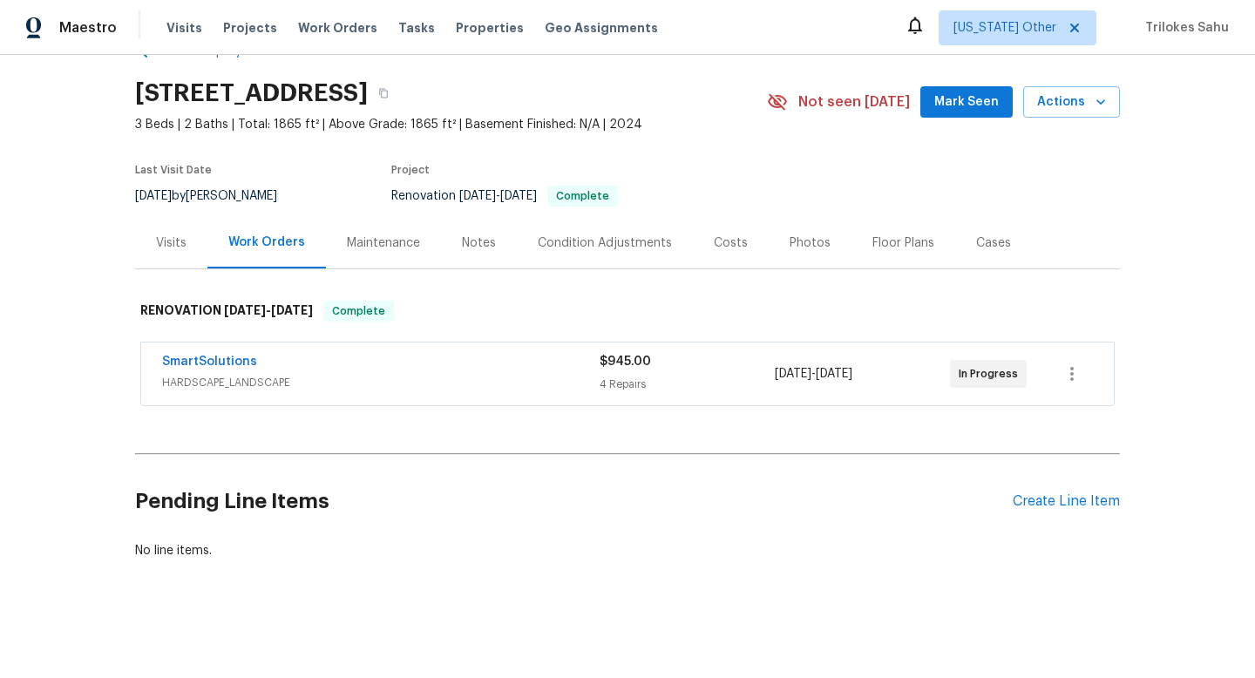
click at [271, 370] on div "SmartSolutions" at bounding box center [381, 363] width 438 height 21
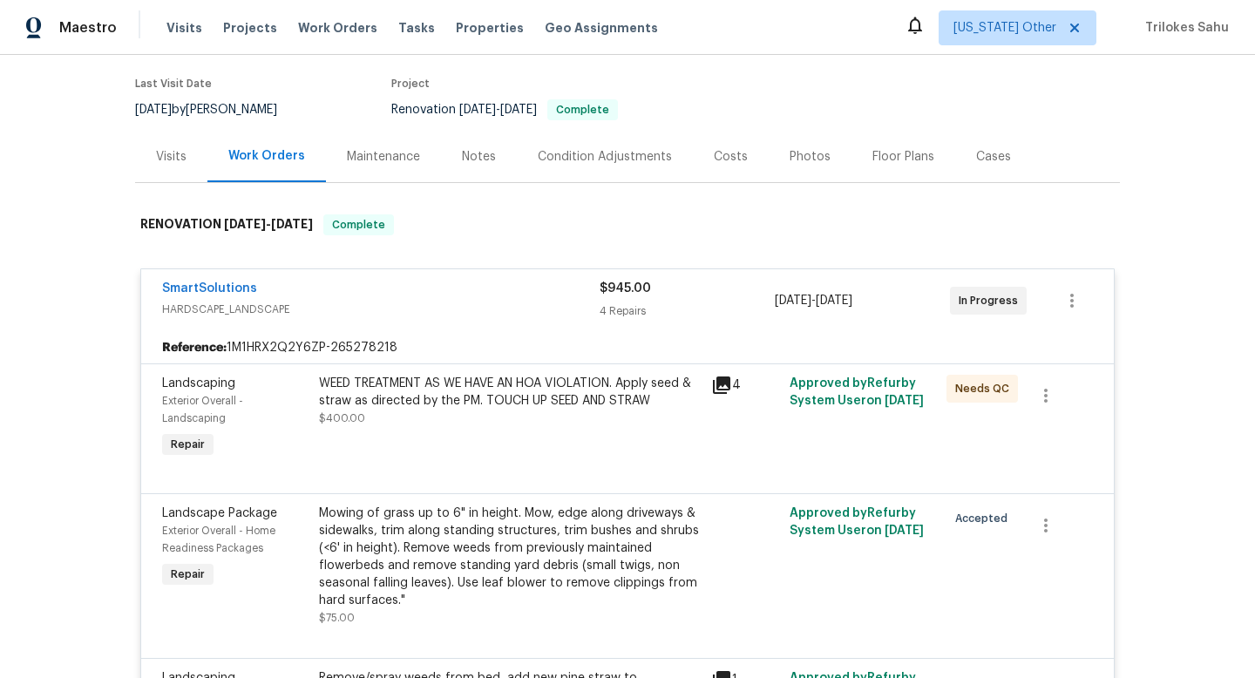
scroll to position [293, 0]
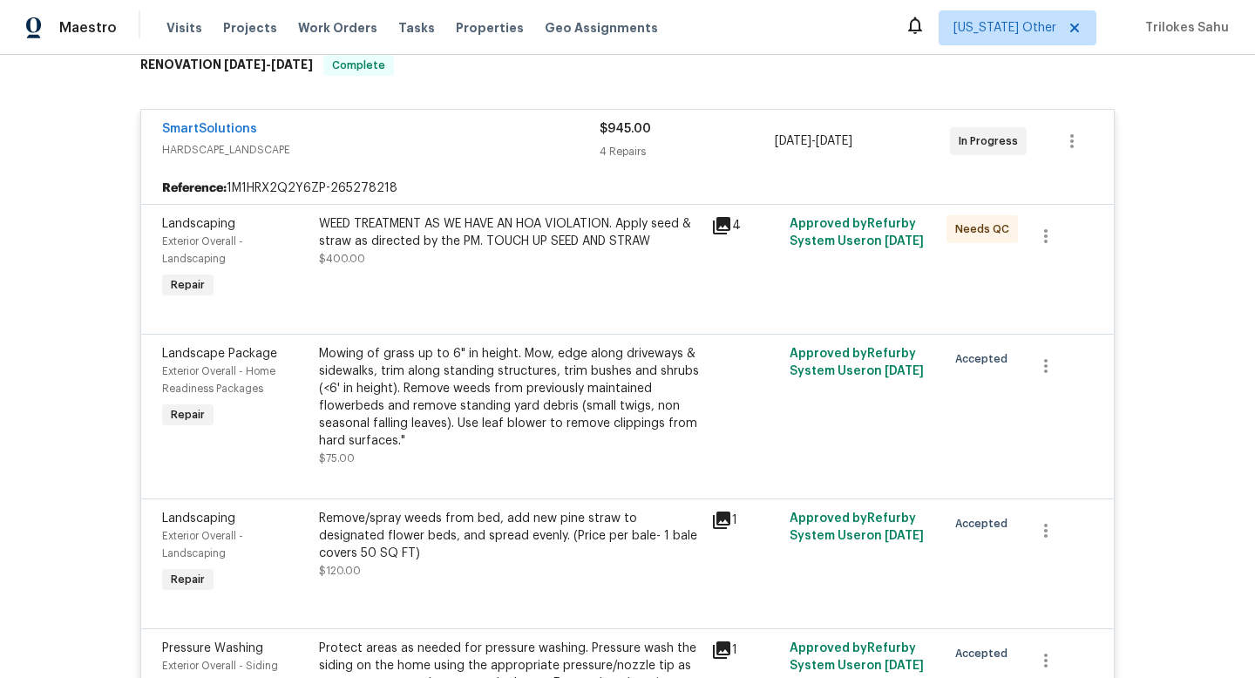
click at [399, 221] on div "WEED TREATMENT AS WE HAVE AN HOA VIOLATION. Apply seed & straw as directed by t…" at bounding box center [510, 232] width 382 height 35
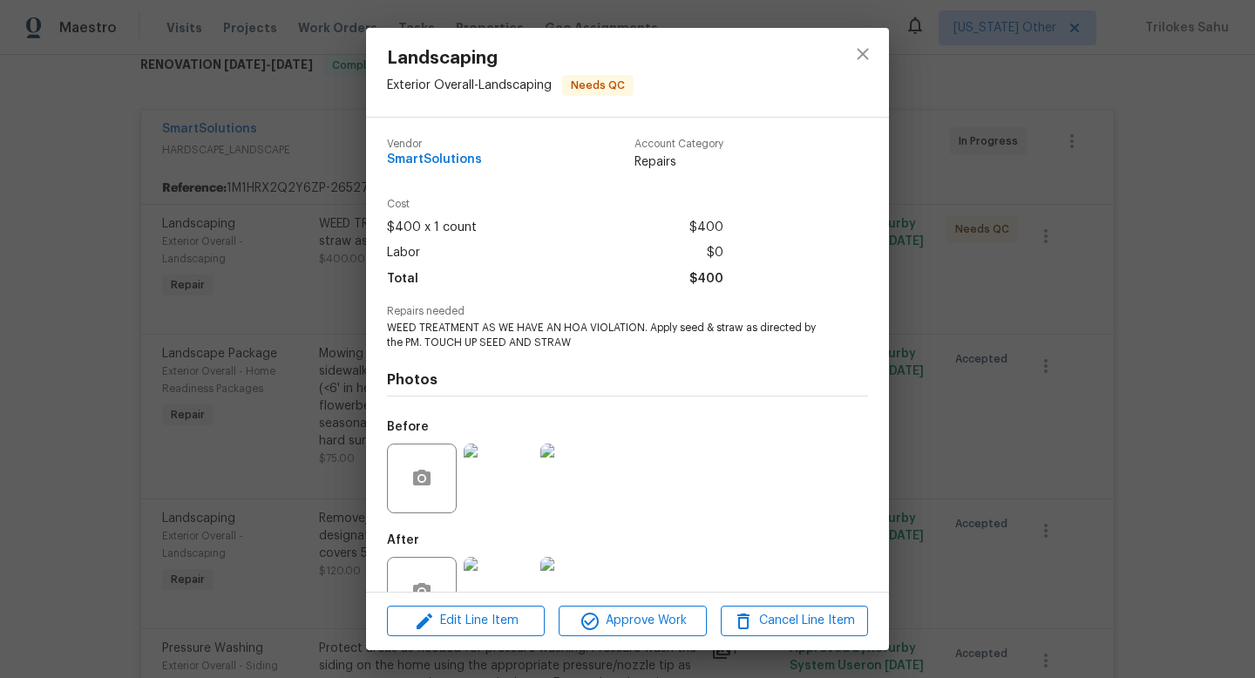
click at [498, 484] on img at bounding box center [499, 479] width 70 height 70
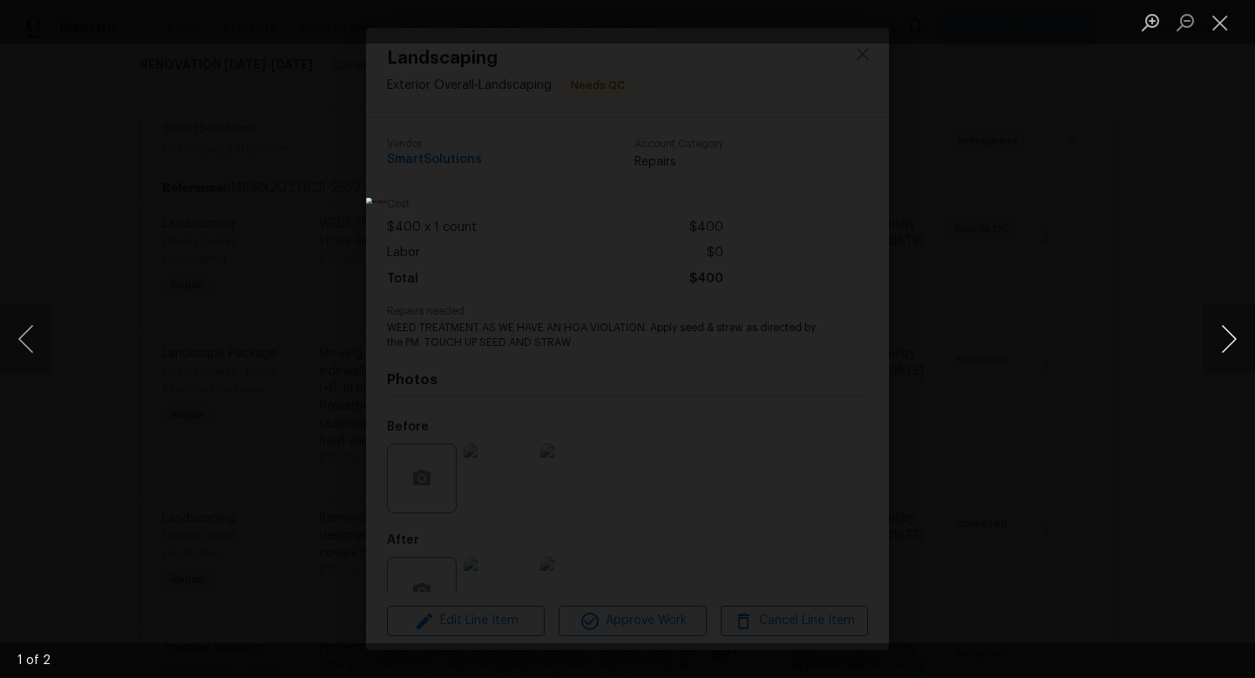
click at [1226, 356] on button "Next image" at bounding box center [1229, 339] width 52 height 70
click at [1215, 18] on button "Close lightbox" at bounding box center [1220, 22] width 35 height 31
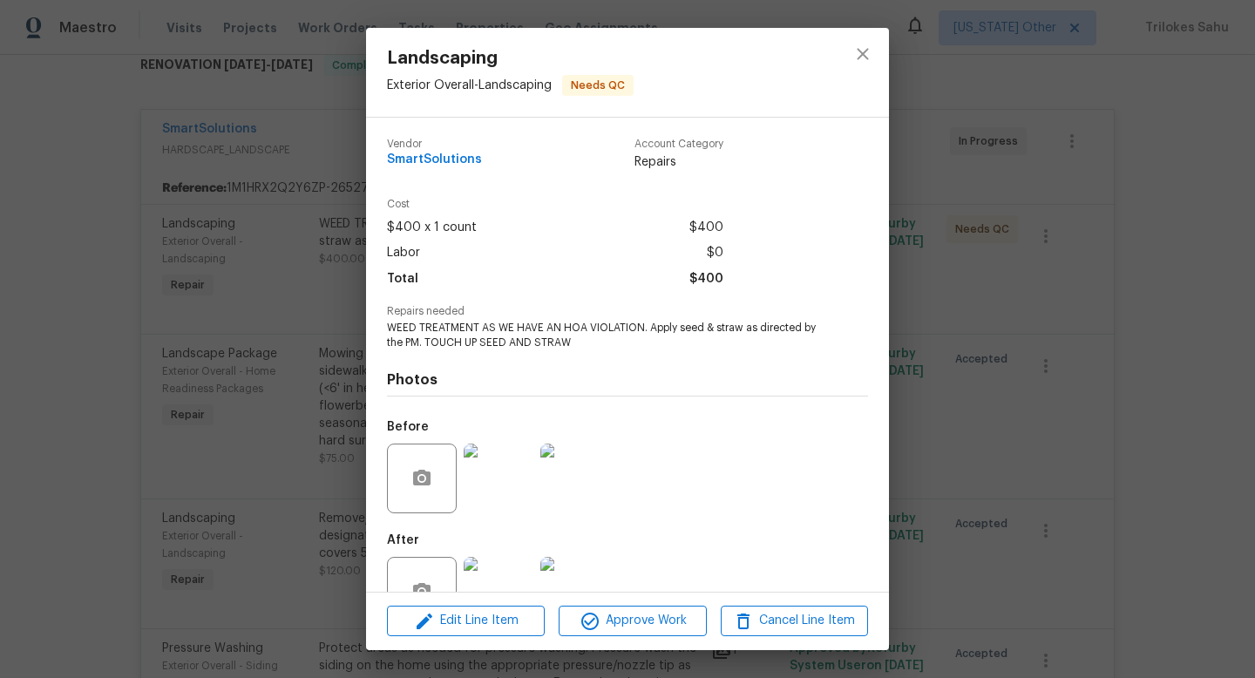
click at [498, 574] on img at bounding box center [499, 592] width 70 height 70
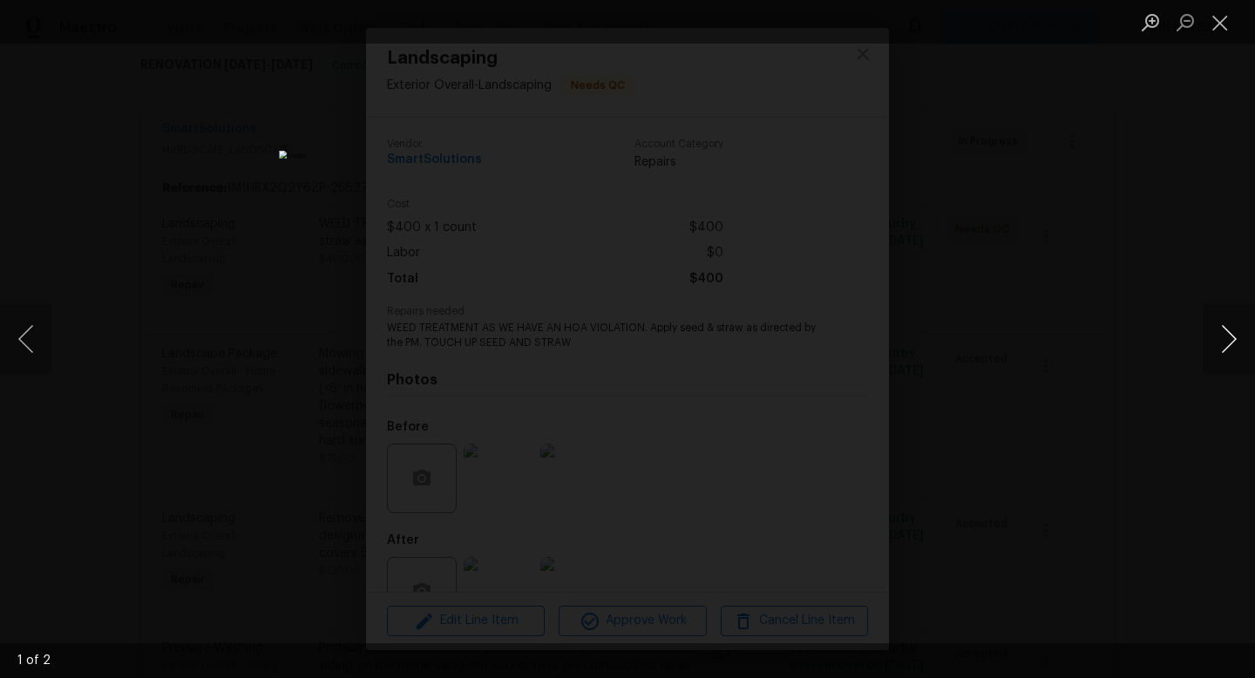
click at [1229, 341] on button "Next image" at bounding box center [1229, 339] width 52 height 70
click at [1224, 24] on button "Close lightbox" at bounding box center [1220, 22] width 35 height 31
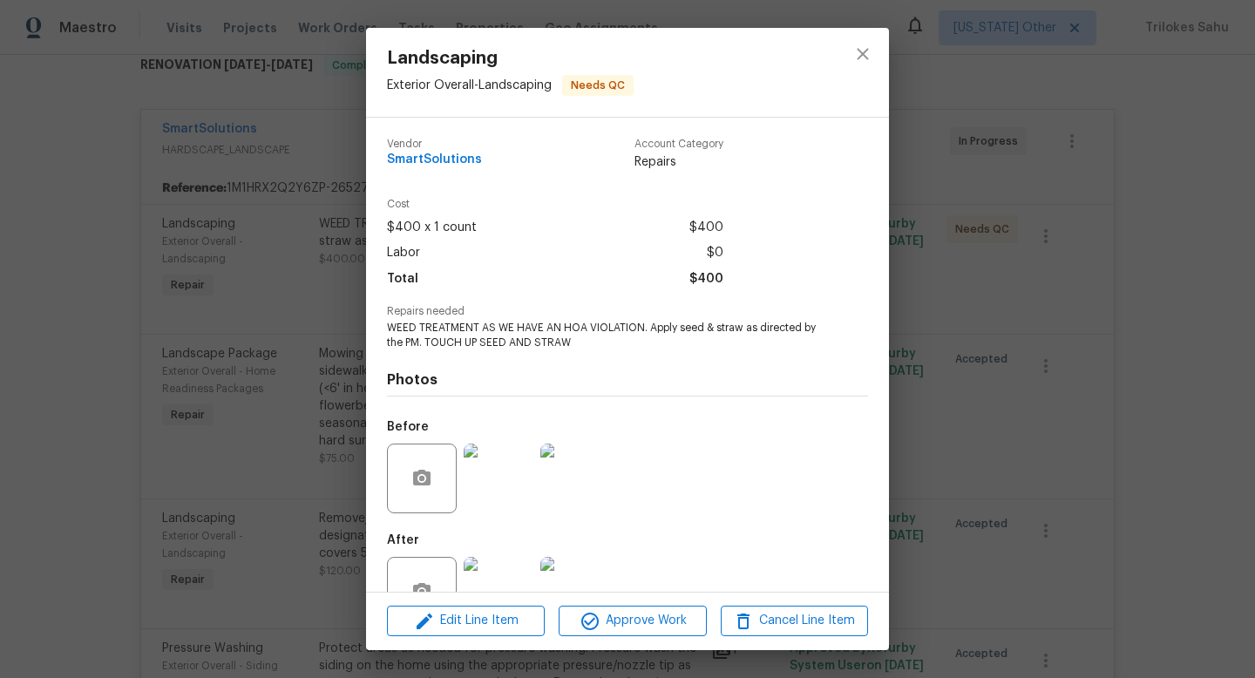
click at [580, 475] on img at bounding box center [575, 479] width 70 height 70
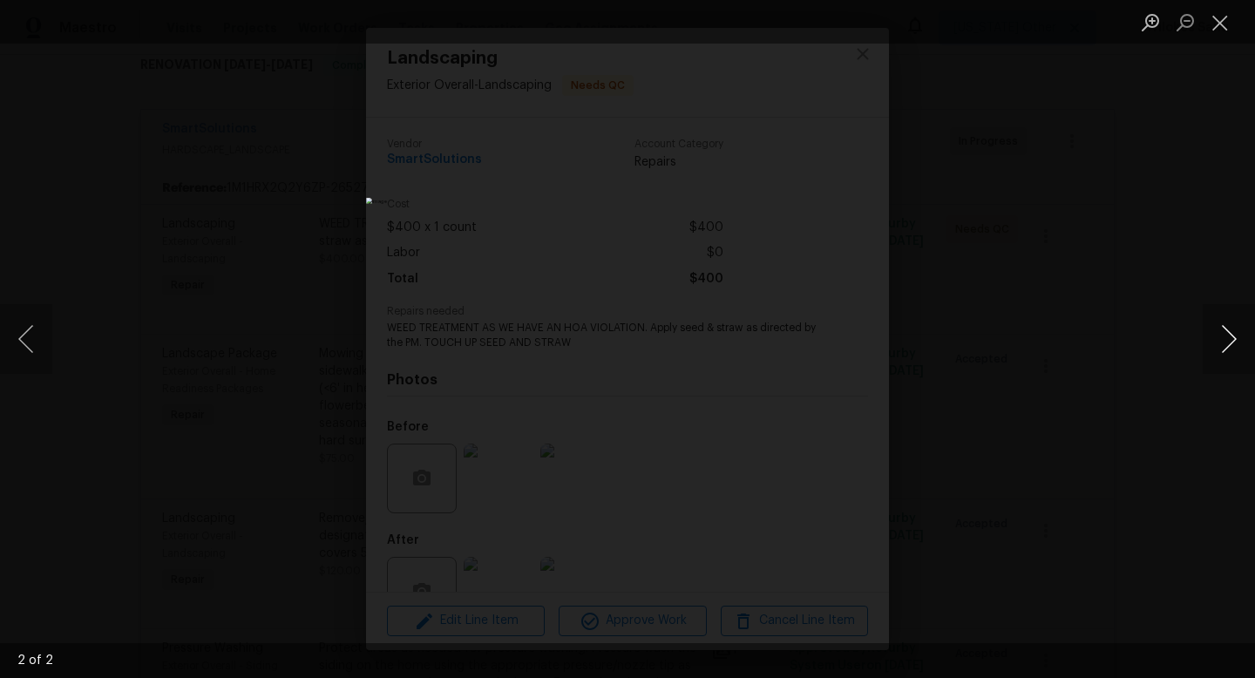
click at [1233, 353] on button "Next image" at bounding box center [1229, 339] width 52 height 70
click at [1216, 18] on button "Close lightbox" at bounding box center [1220, 22] width 35 height 31
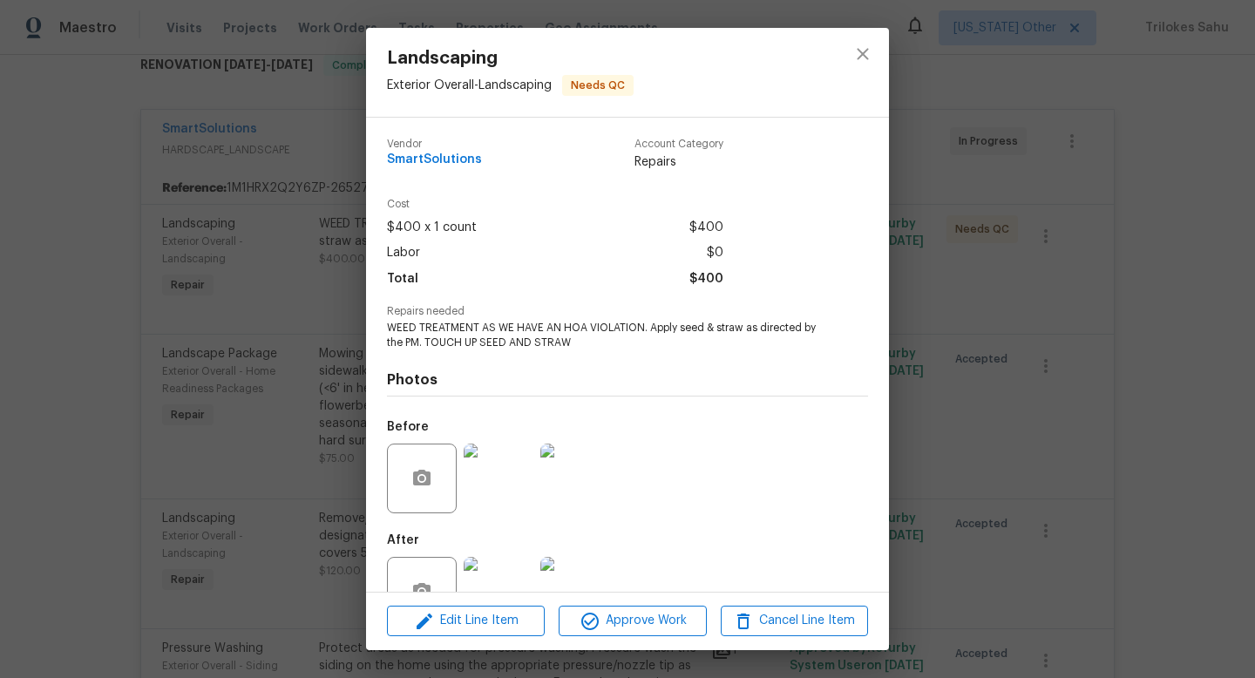
scroll to position [52, 0]
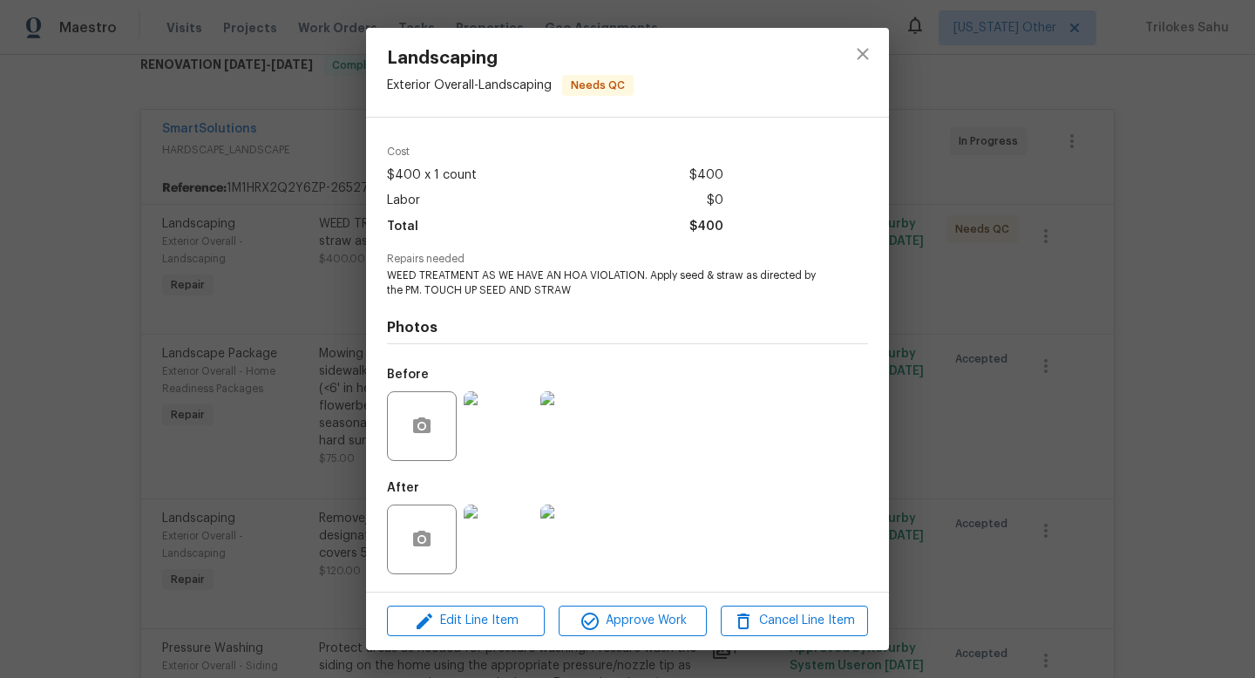
click at [509, 553] on img at bounding box center [499, 540] width 70 height 70
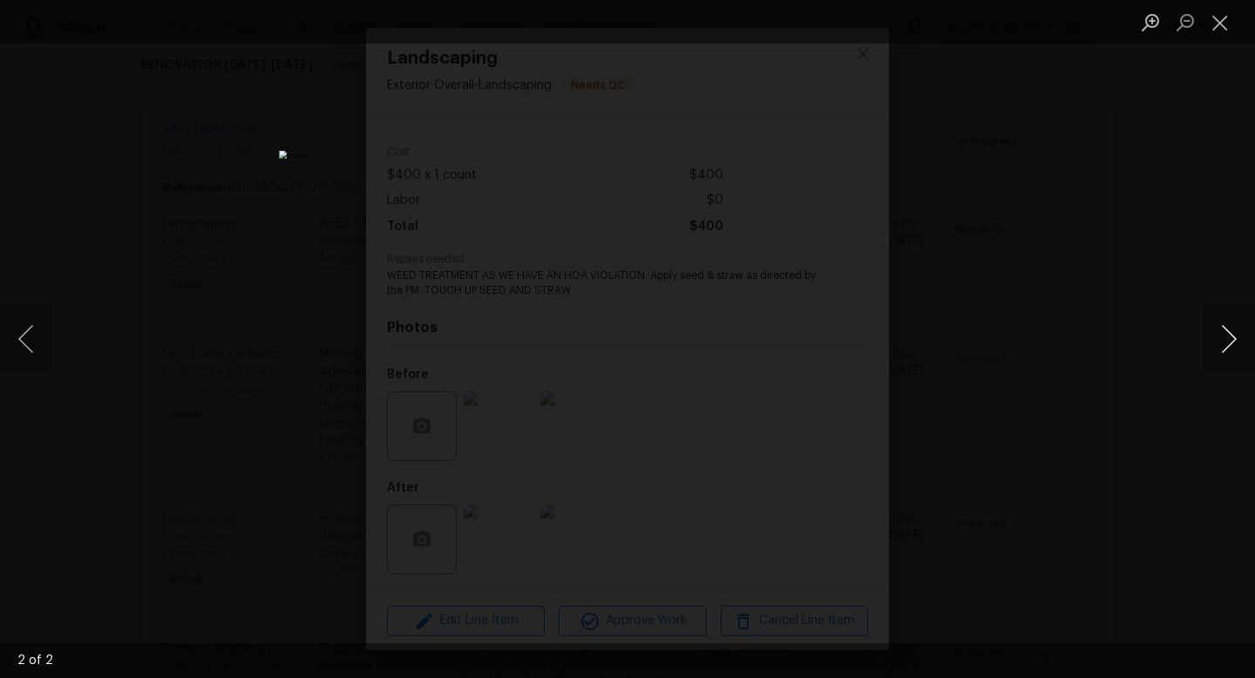
click at [1232, 356] on button "Next image" at bounding box center [1229, 339] width 52 height 70
click at [1226, 36] on button "Close lightbox" at bounding box center [1220, 22] width 35 height 31
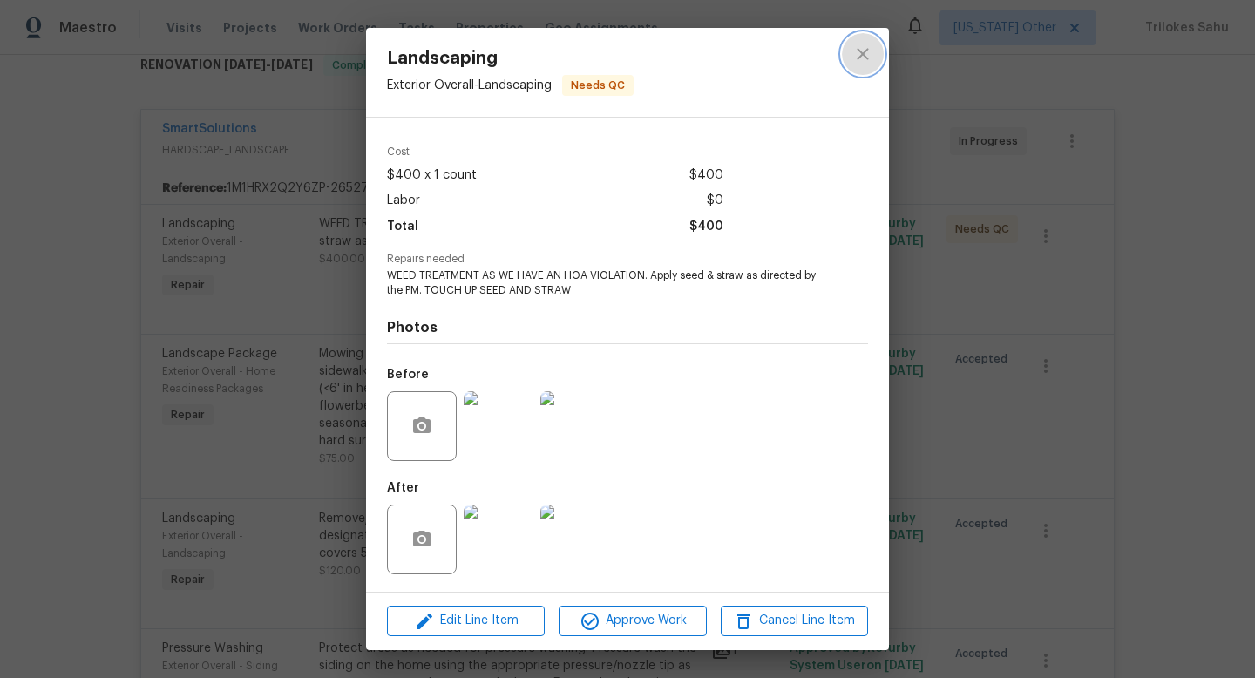
click at [866, 65] on button "close" at bounding box center [863, 54] width 42 height 42
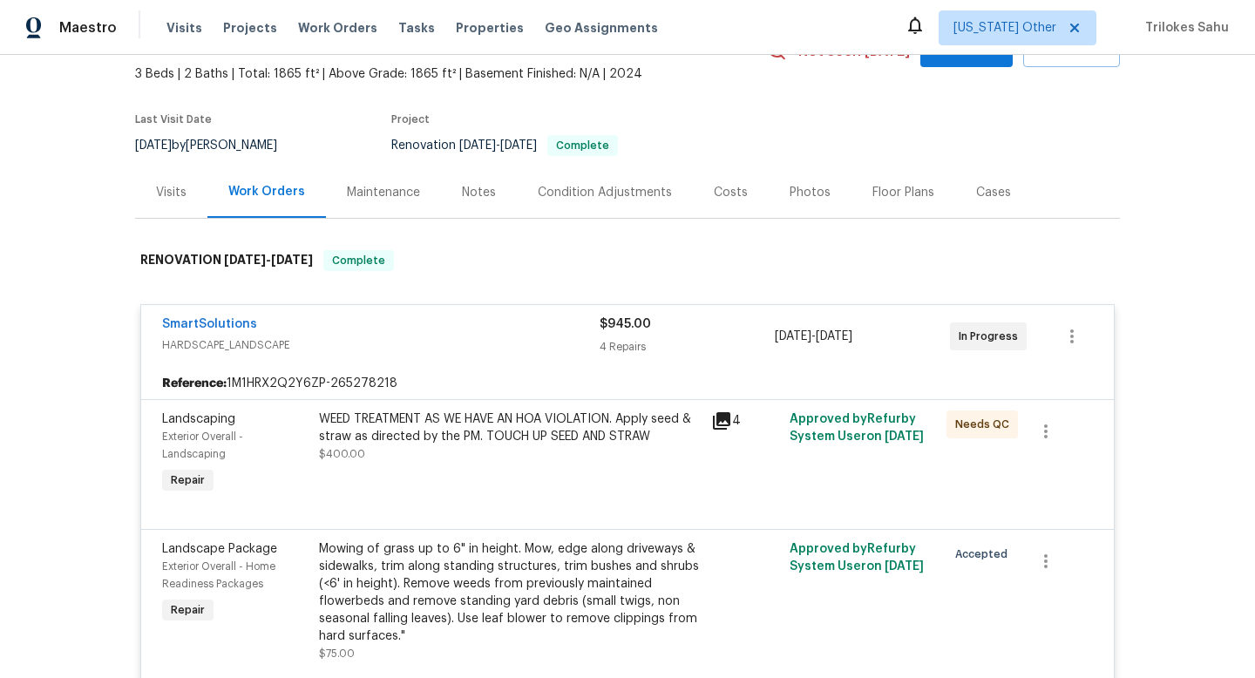
scroll to position [61, 0]
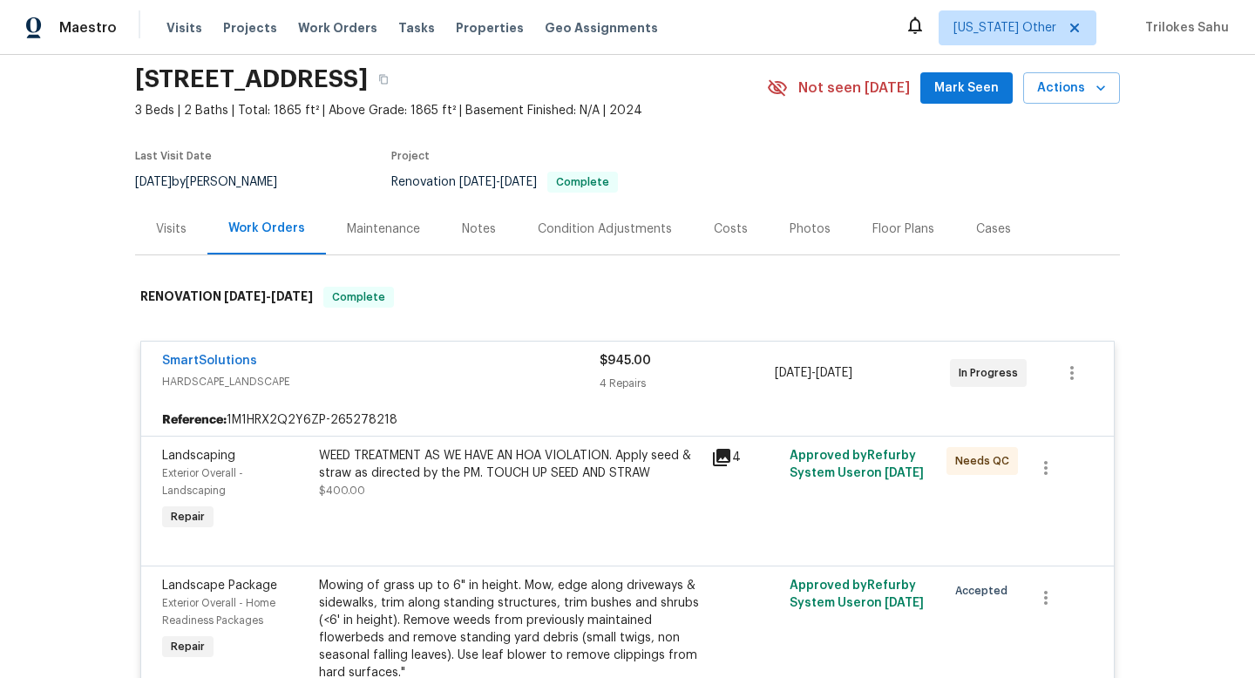
click at [181, 229] on div "Visits" at bounding box center [171, 229] width 31 height 17
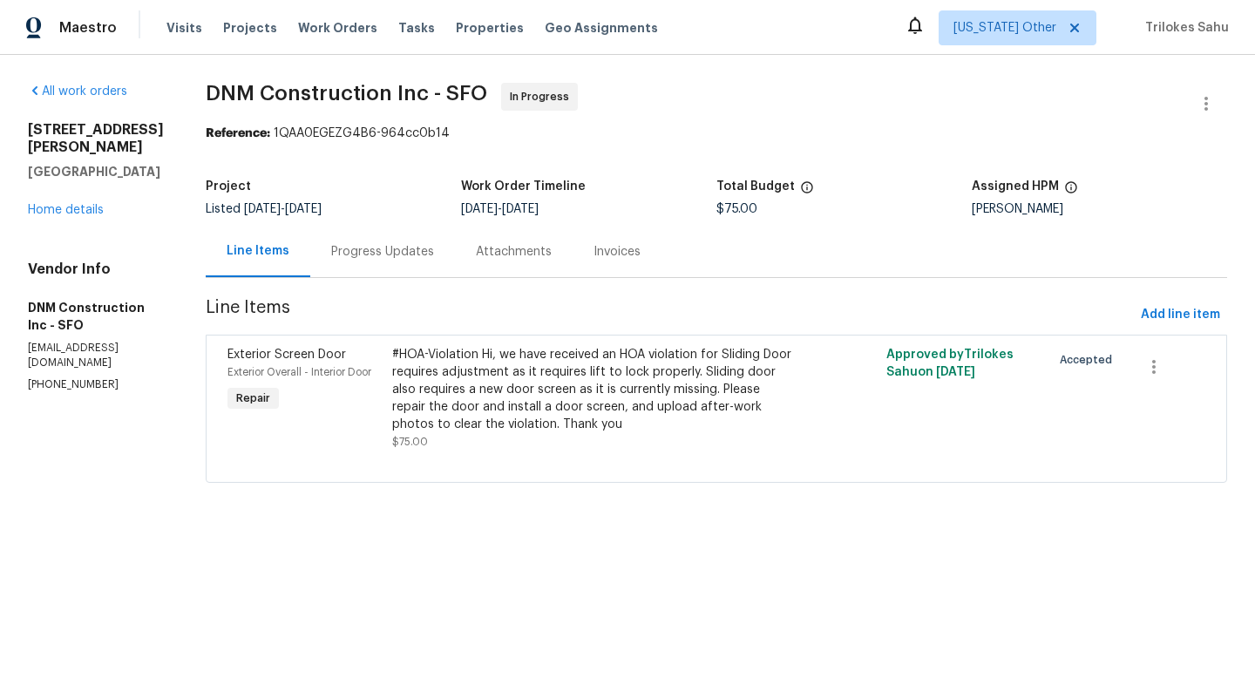
click at [429, 259] on div "Progress Updates" at bounding box center [382, 251] width 103 height 17
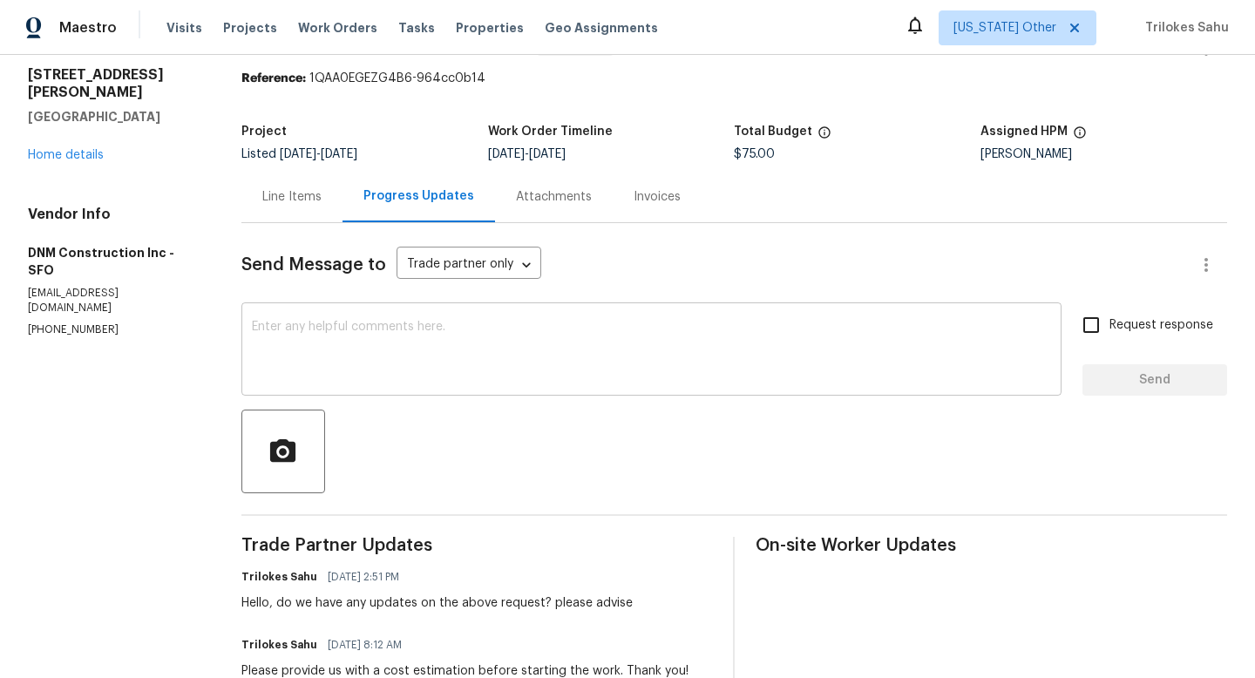
scroll to position [54, 0]
drag, startPoint x: 106, startPoint y: 282, endPoint x: 22, endPoint y: 278, distance: 84.7
click at [22, 278] on div "All work orders [STREET_ADDRESS][PERSON_NAME] Home details Vendor Info DNM Cons…" at bounding box center [627, 570] width 1255 height 1138
copy p "[PHONE_NUMBER]"
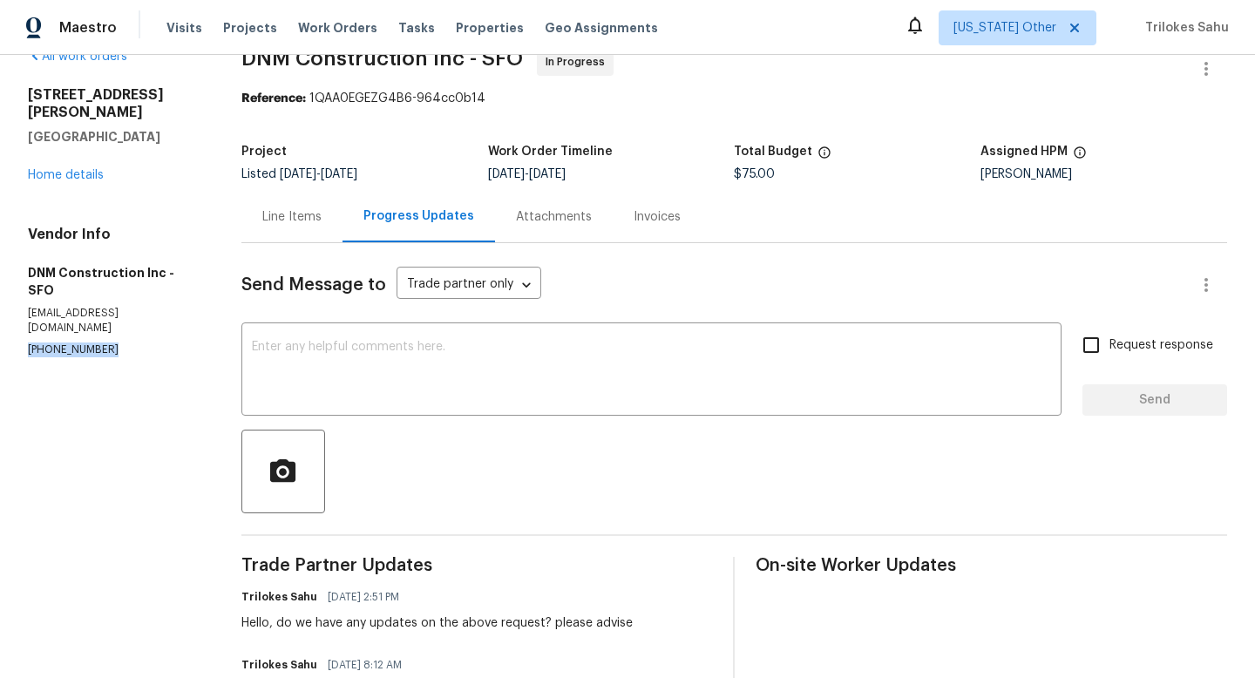
scroll to position [0, 0]
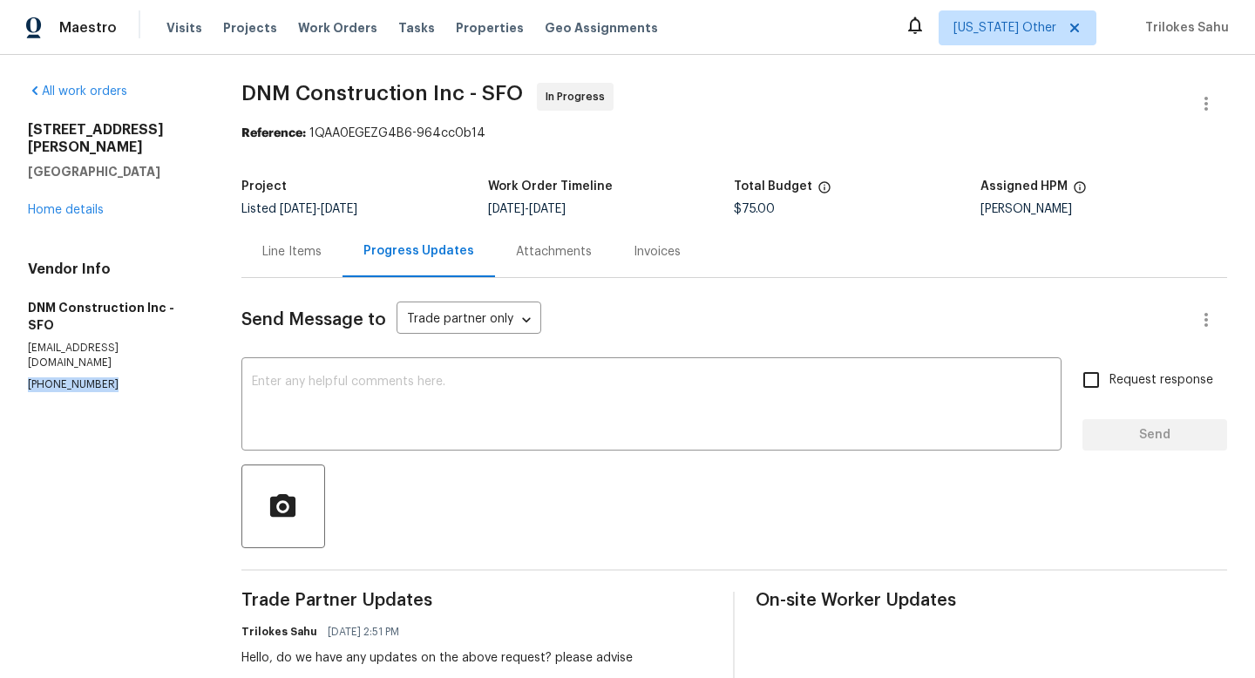
copy p "[PHONE_NUMBER]"
click at [81, 204] on link "Home details" at bounding box center [66, 210] width 76 height 12
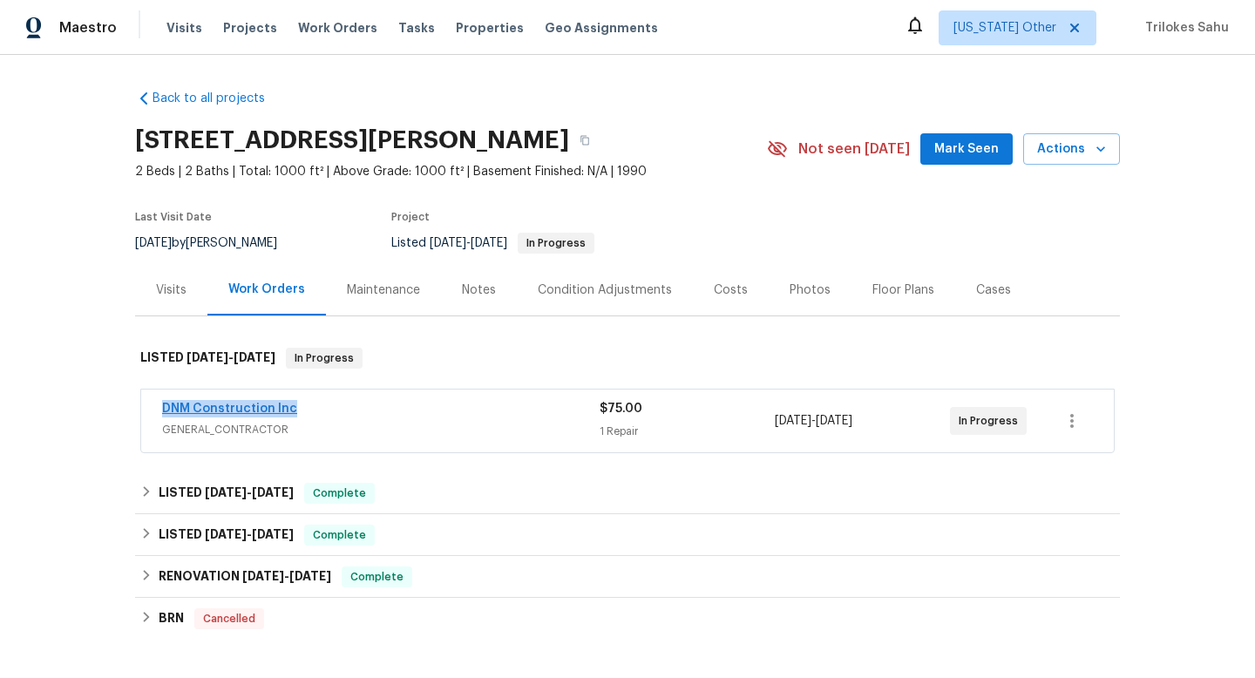
drag, startPoint x: 296, startPoint y: 409, endPoint x: 165, endPoint y: 409, distance: 131.6
click at [165, 409] on div "DNM Construction Inc" at bounding box center [381, 410] width 438 height 21
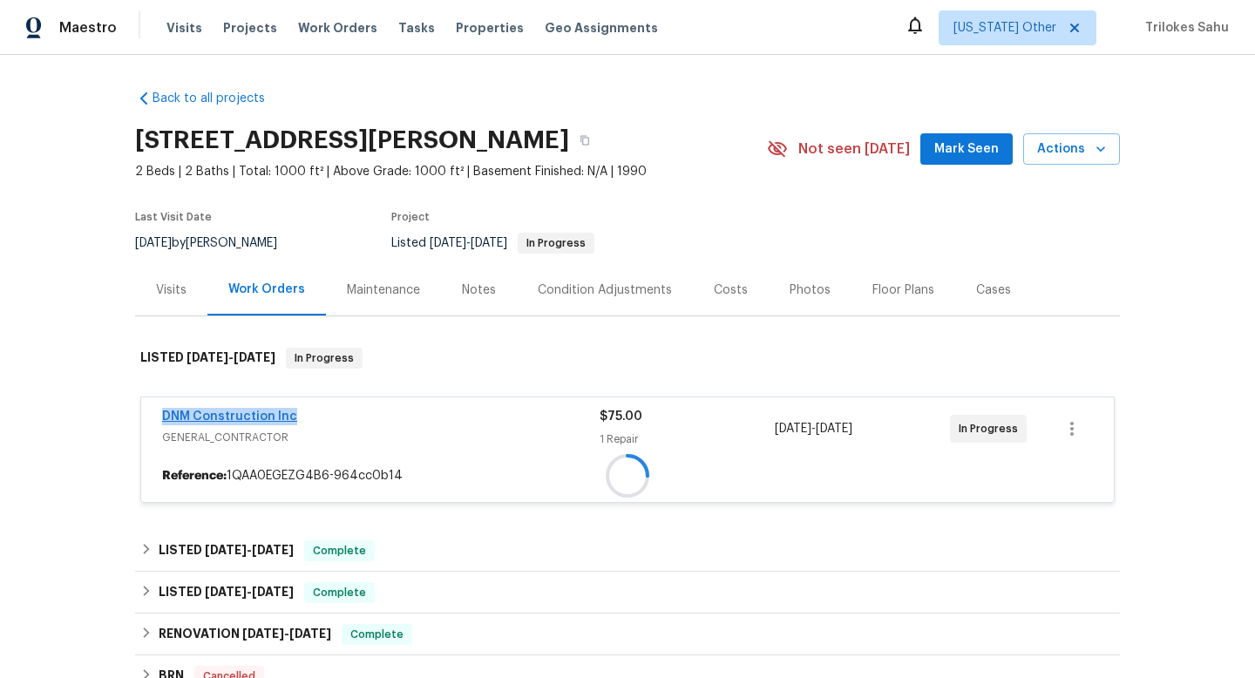
copy link "DNM Construction Inc"
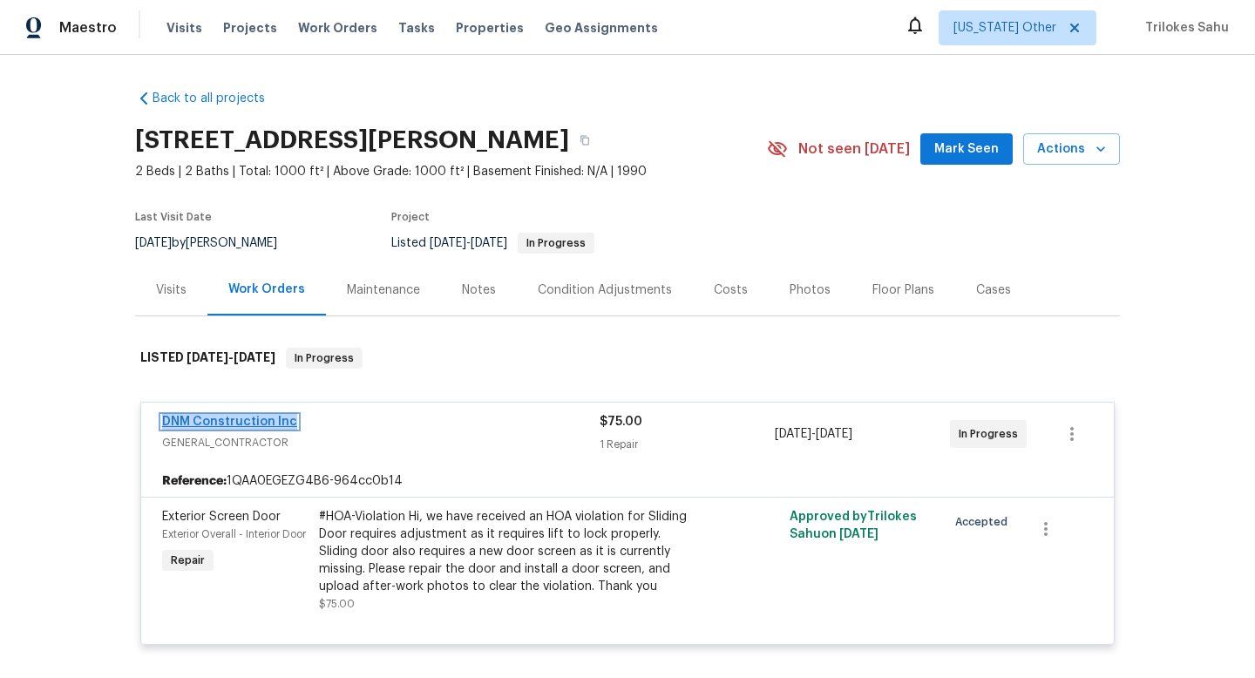
click at [275, 417] on link "DNM Construction Inc" at bounding box center [229, 422] width 135 height 12
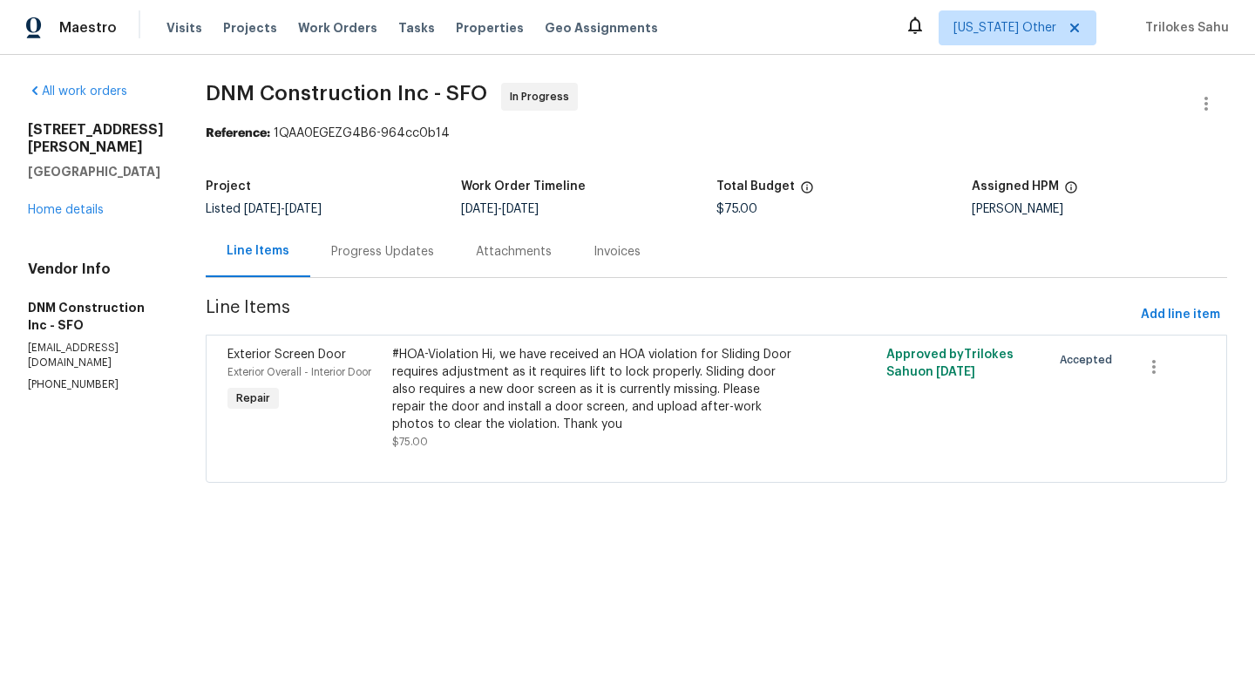
click at [404, 257] on div "Progress Updates" at bounding box center [382, 251] width 103 height 17
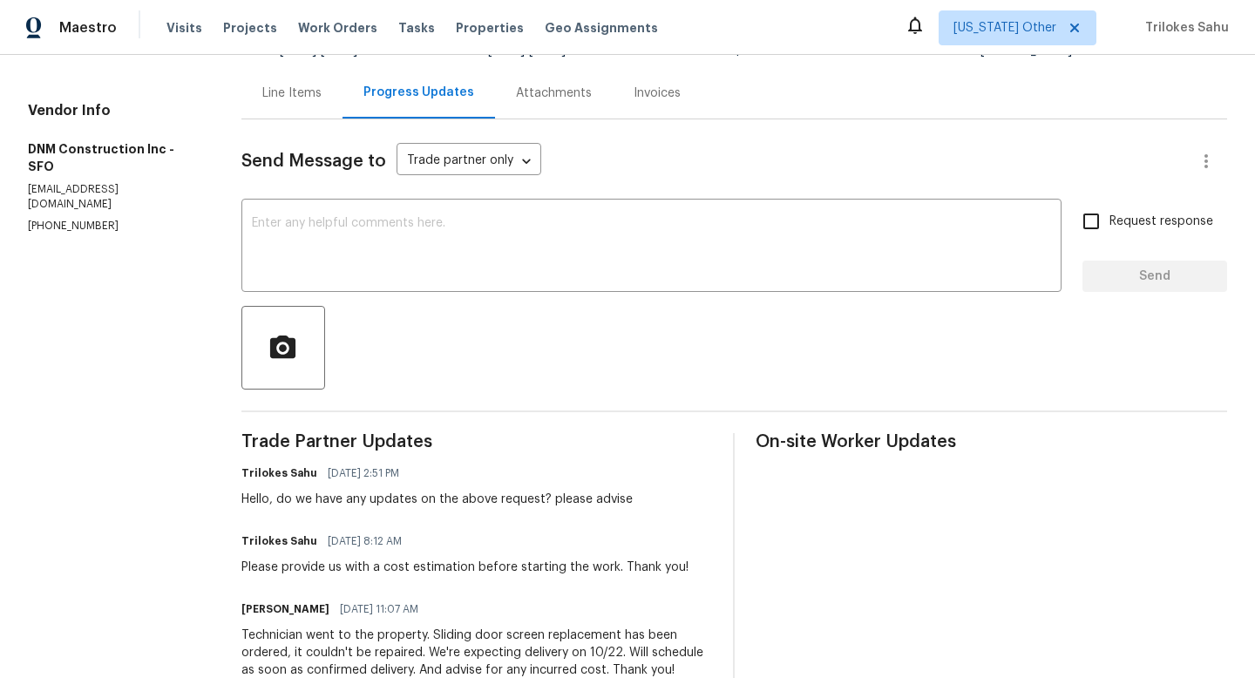
scroll to position [230, 0]
